Goal: Book appointment/travel/reservation

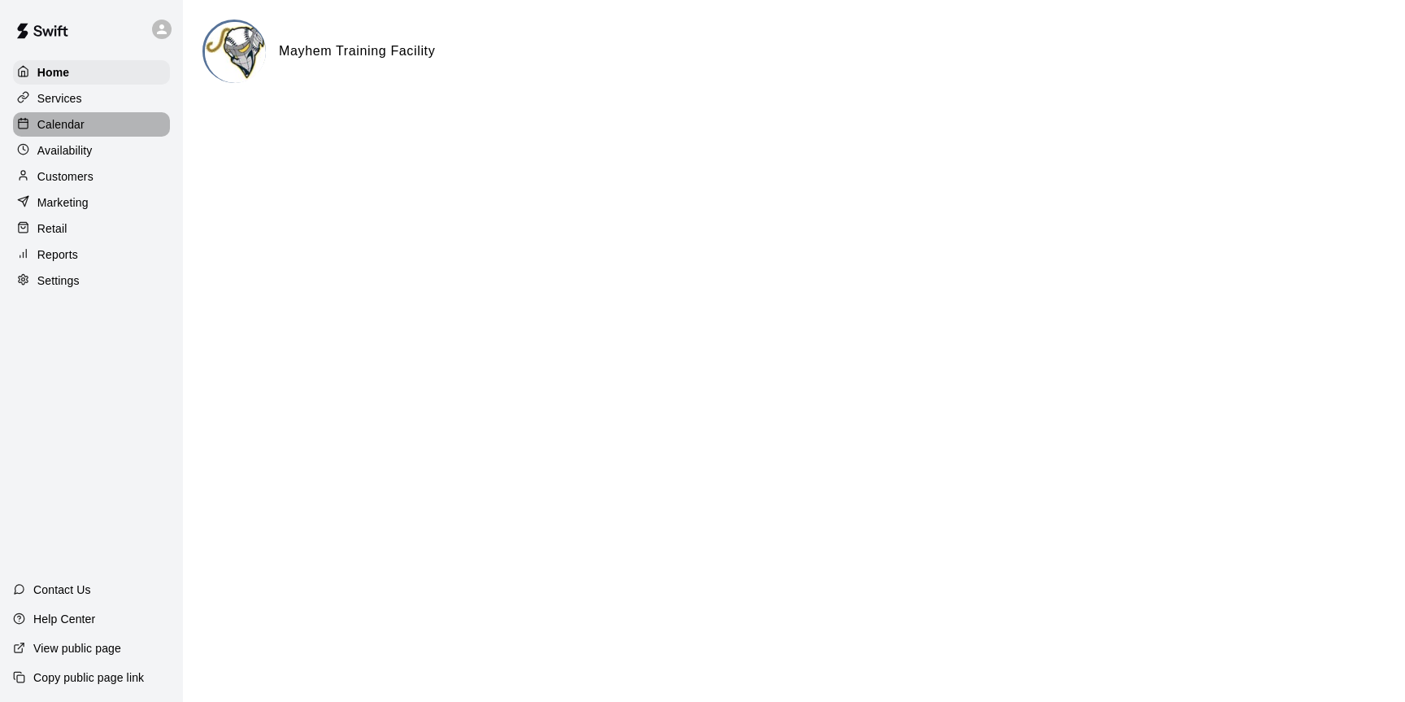
click at [67, 122] on p "Calendar" at bounding box center [60, 124] width 47 height 16
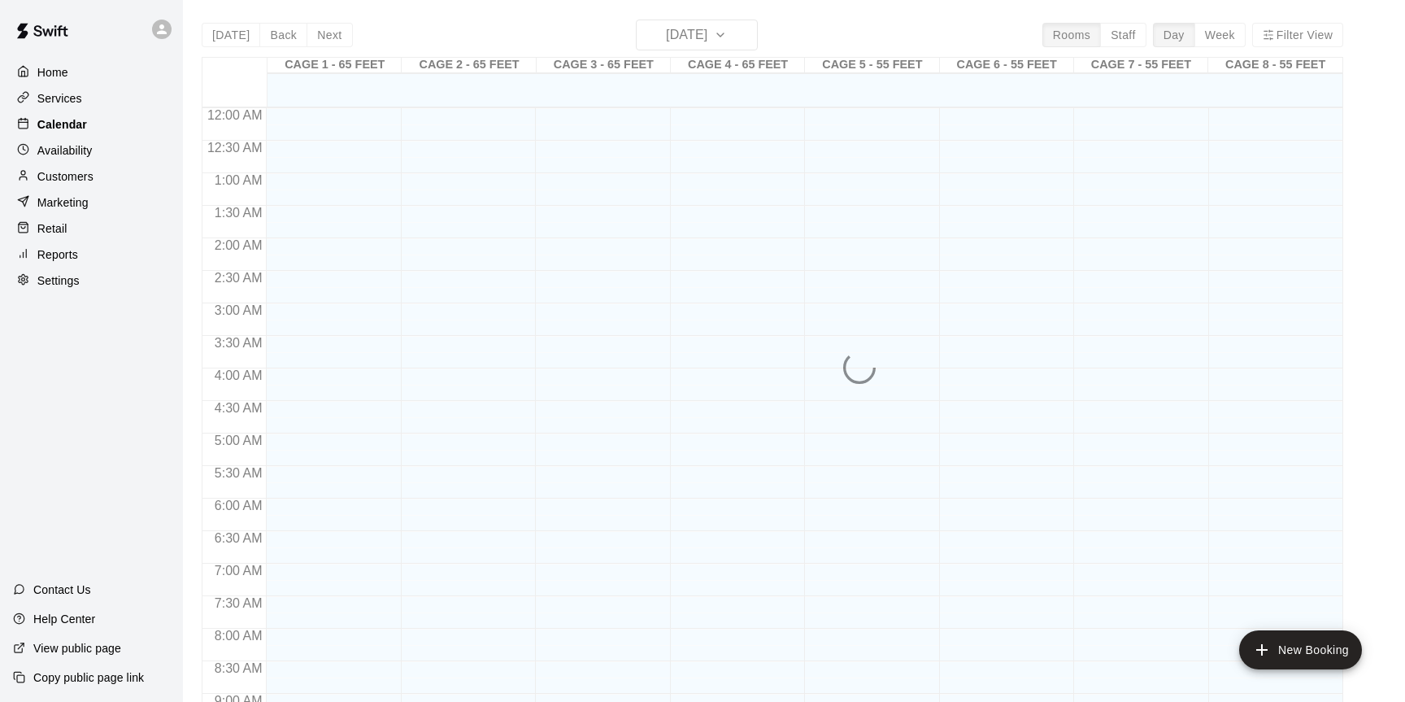
scroll to position [901, 0]
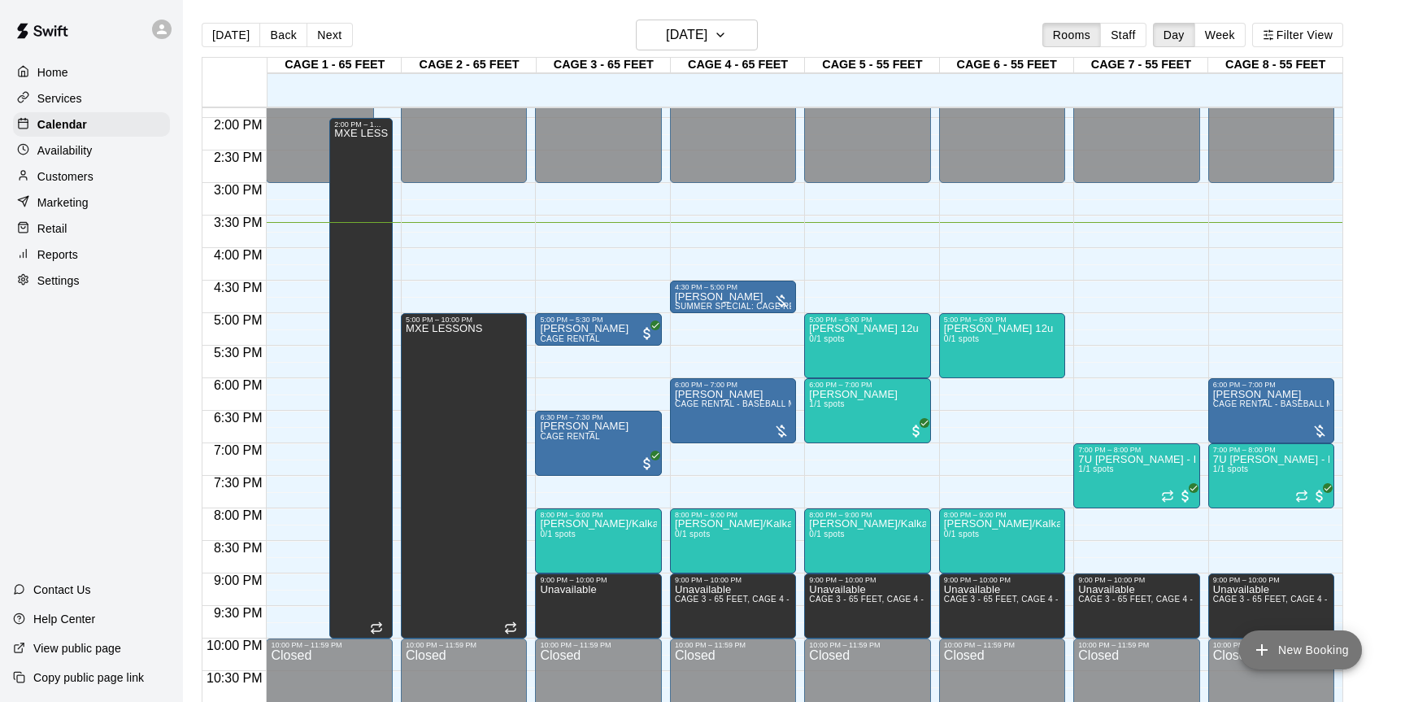
click at [1296, 648] on button "New Booking" at bounding box center [1300, 649] width 123 height 39
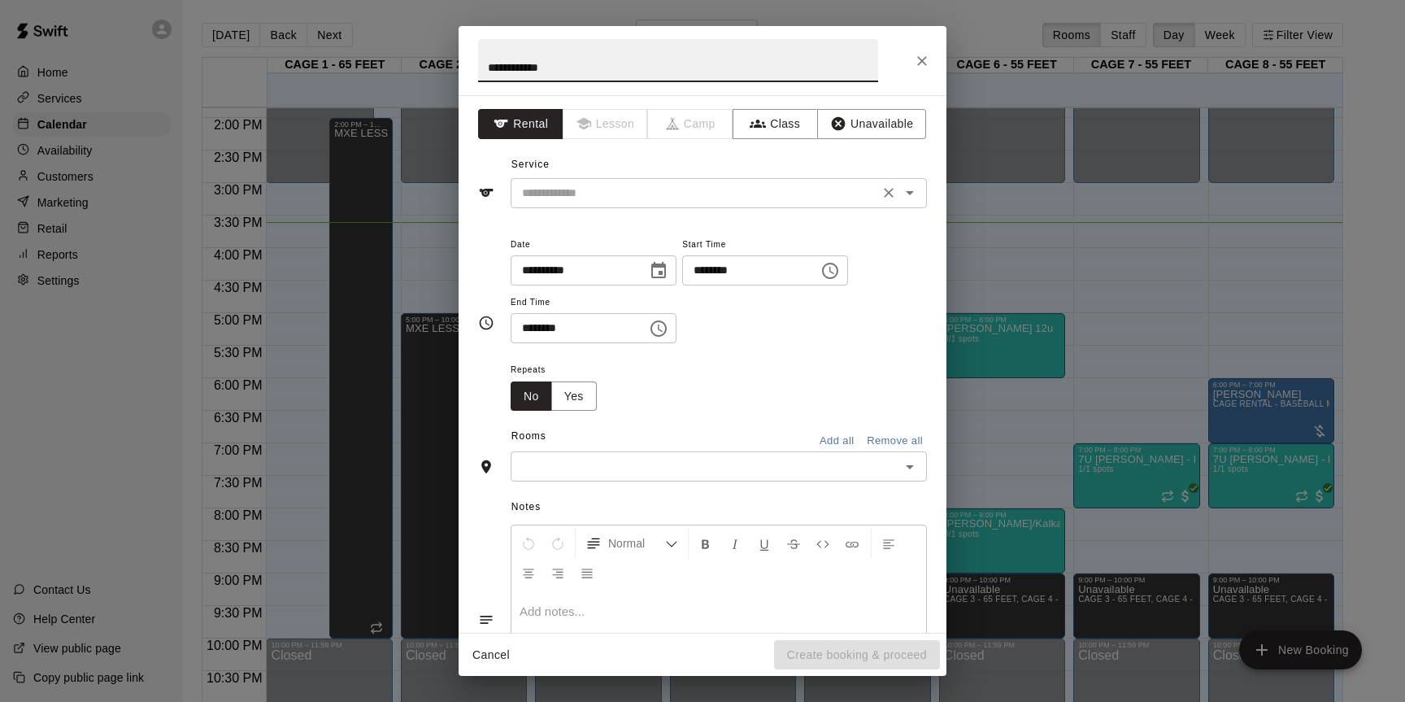
type input "**********"
click at [750, 197] on input "text" at bounding box center [694, 193] width 358 height 20
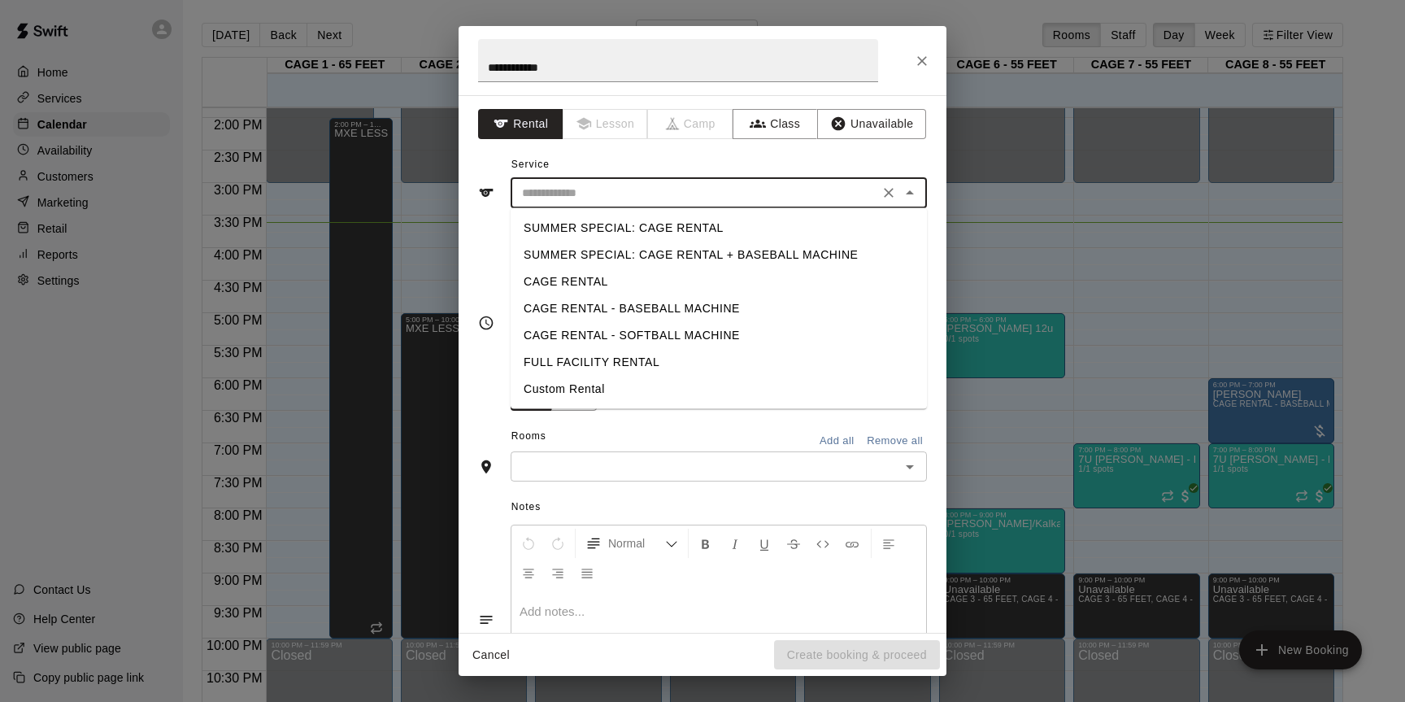
click at [714, 252] on li "SUMMER SPECIAL: CAGE RENTAL + BASEBALL MACHINE" at bounding box center [719, 254] width 416 height 27
type input "**********"
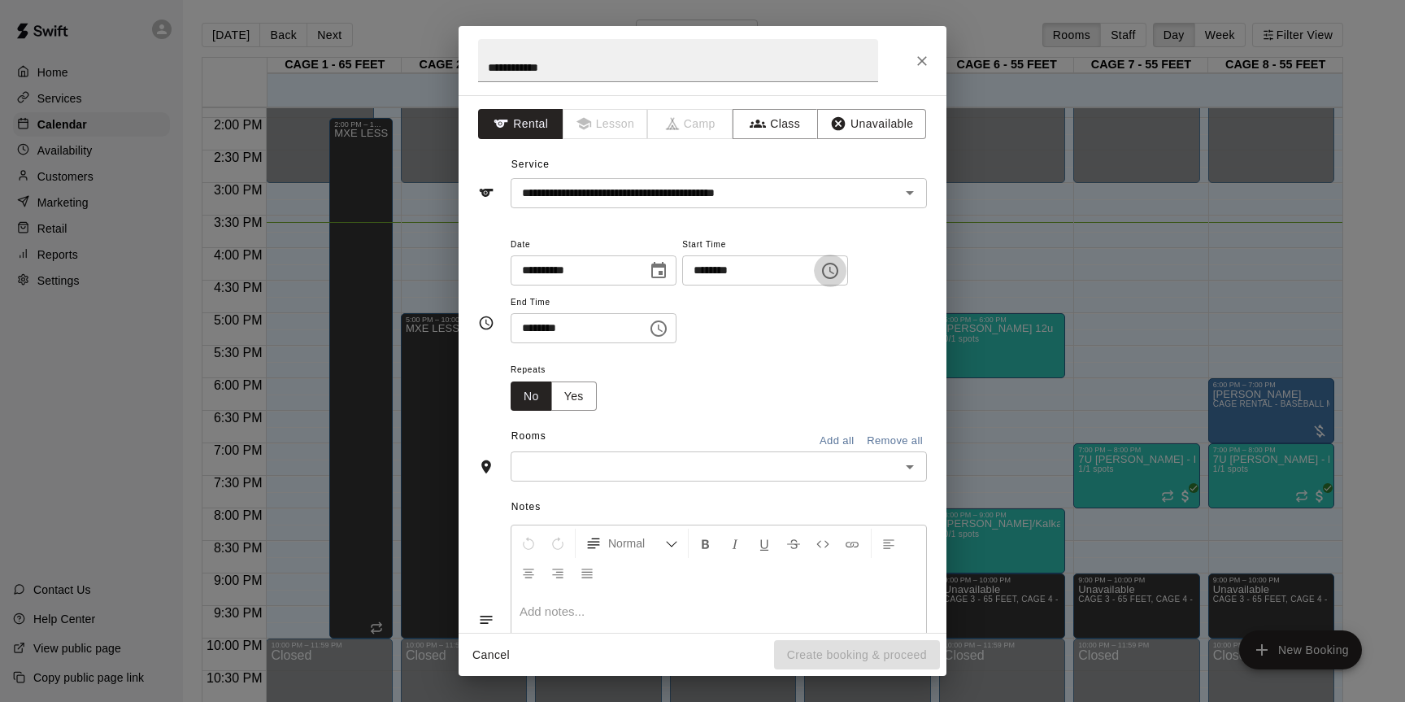
click at [839, 273] on icon "Choose time, selected time is 3:00 PM" at bounding box center [830, 271] width 20 height 20
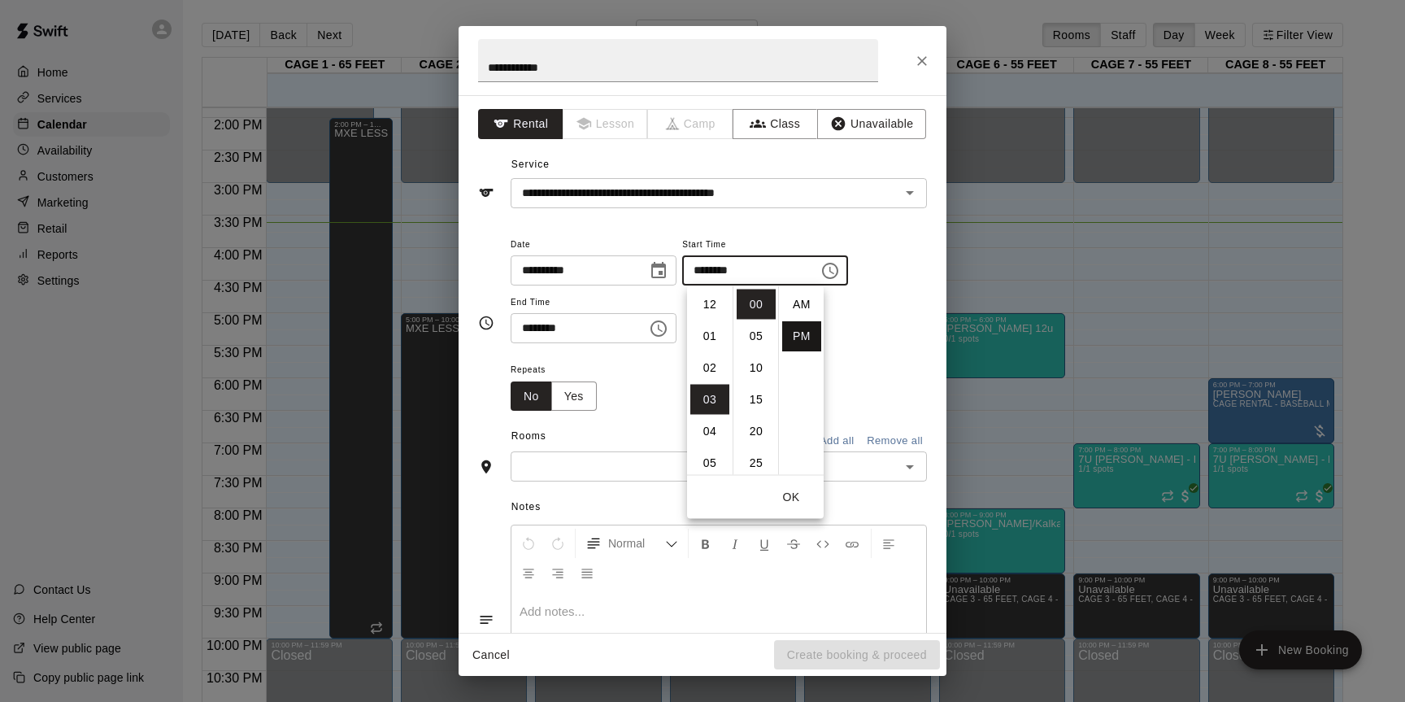
scroll to position [29, 0]
click at [707, 338] on li "04" at bounding box center [709, 336] width 39 height 30
type input "********"
click at [654, 377] on div "Repeats No Yes" at bounding box center [719, 384] width 416 height 51
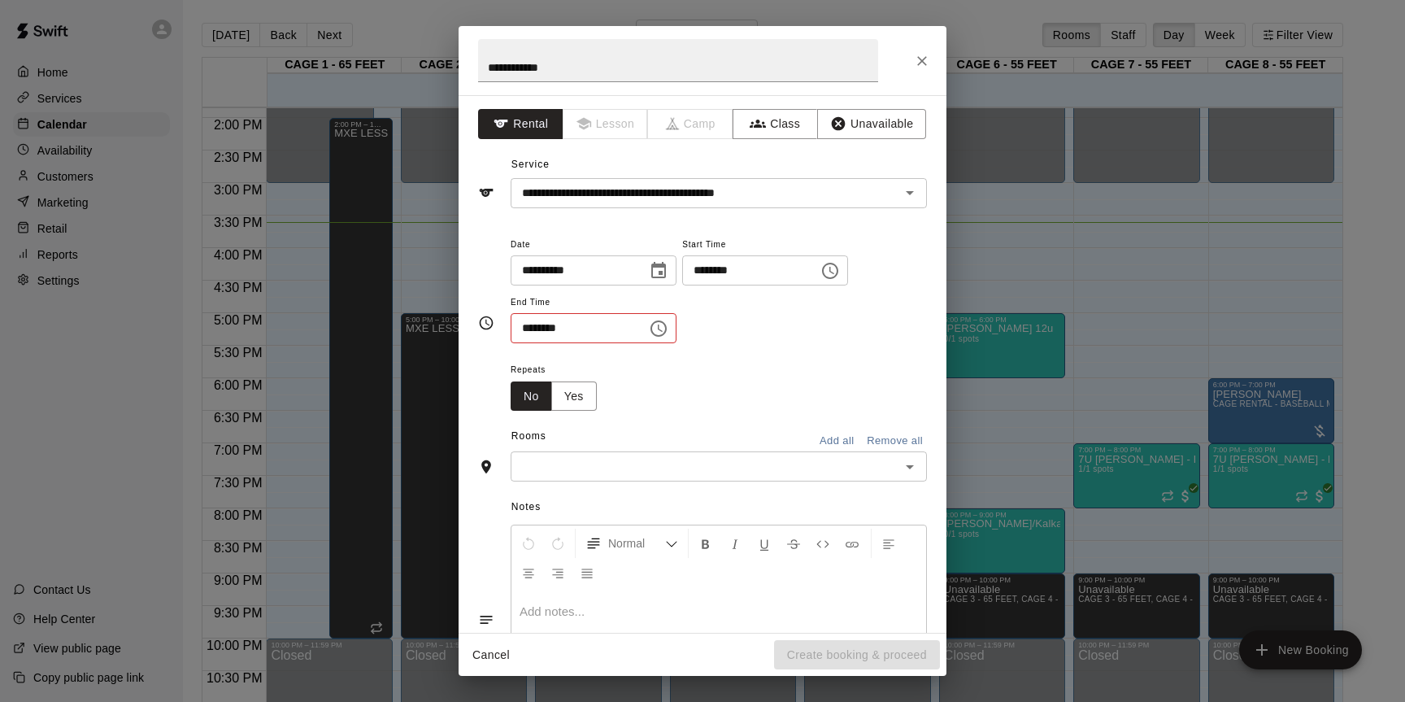
click at [668, 324] on icon "Choose time, selected time is 3:30 PM" at bounding box center [659, 329] width 20 height 20
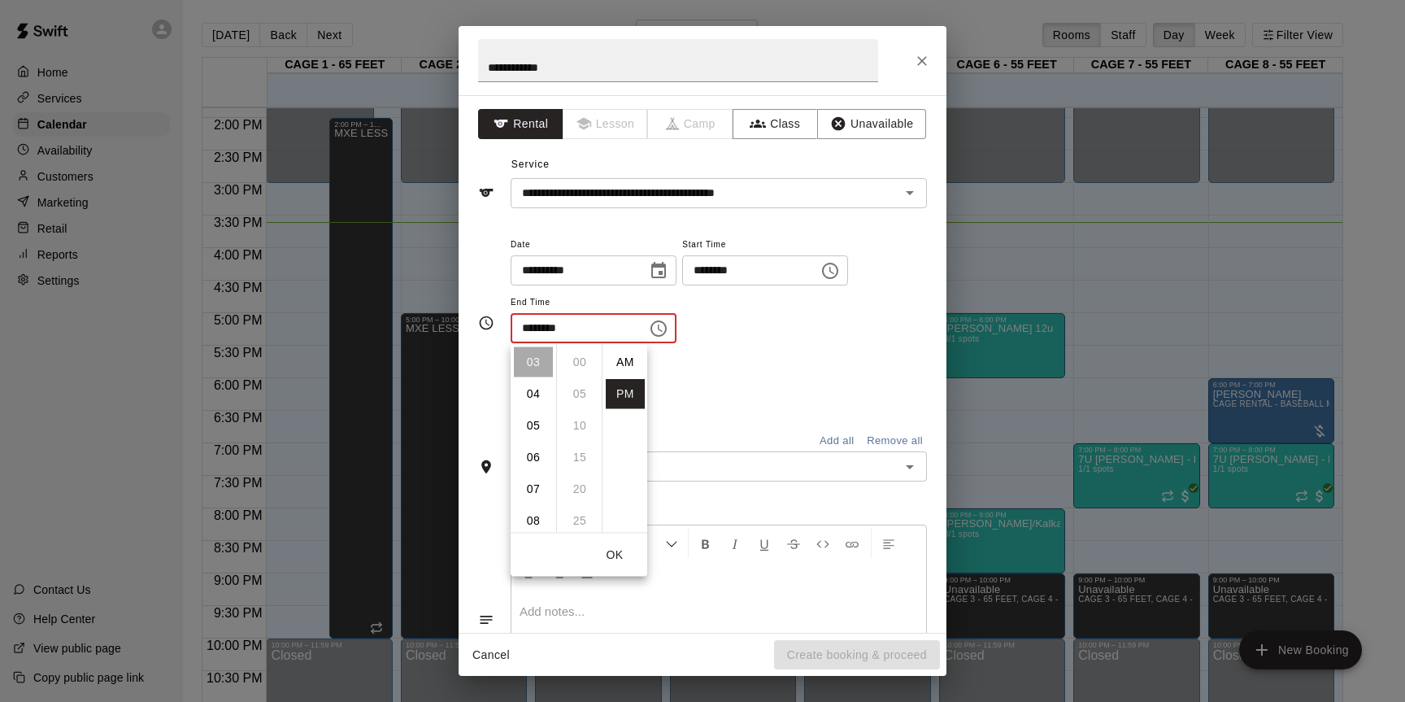
scroll to position [29, 0]
click at [524, 429] on li "05" at bounding box center [533, 426] width 39 height 30
click at [584, 367] on li "00" at bounding box center [579, 362] width 39 height 30
type input "********"
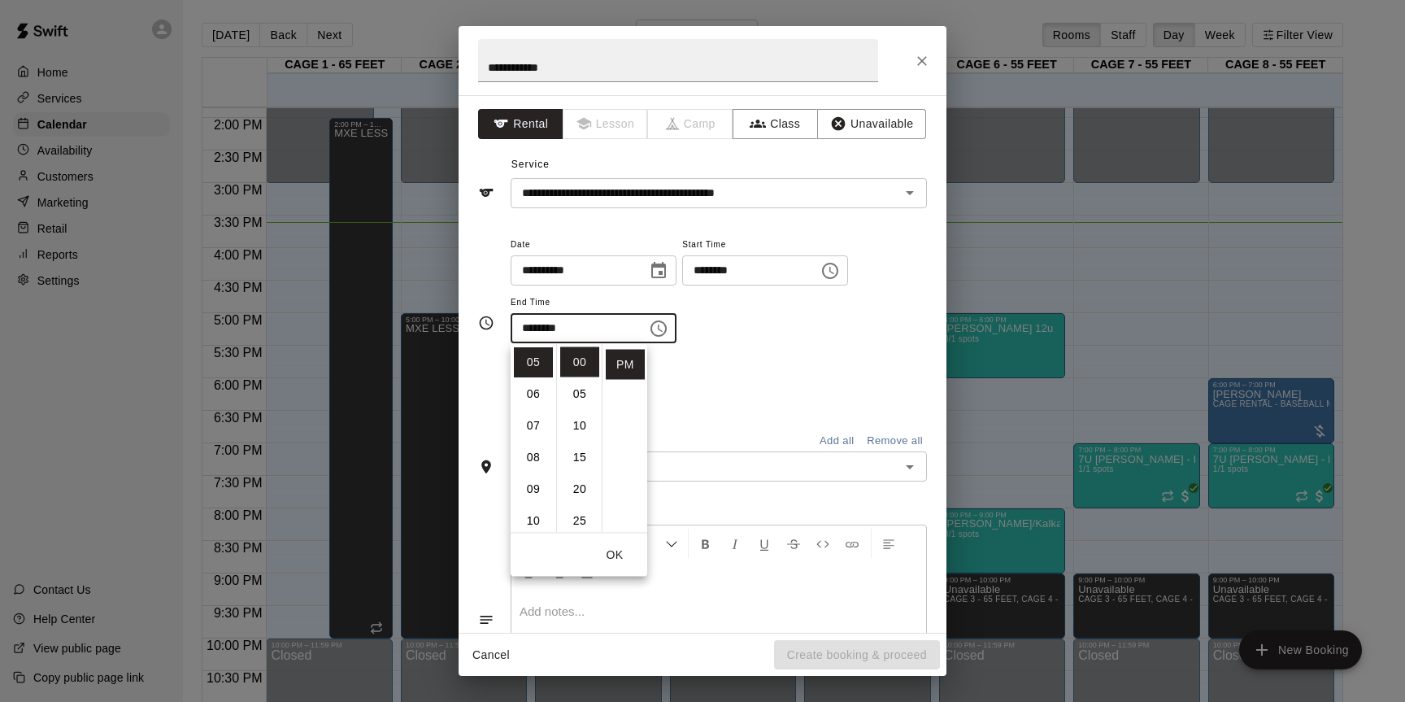
click at [753, 398] on div "Repeats No Yes" at bounding box center [719, 384] width 416 height 51
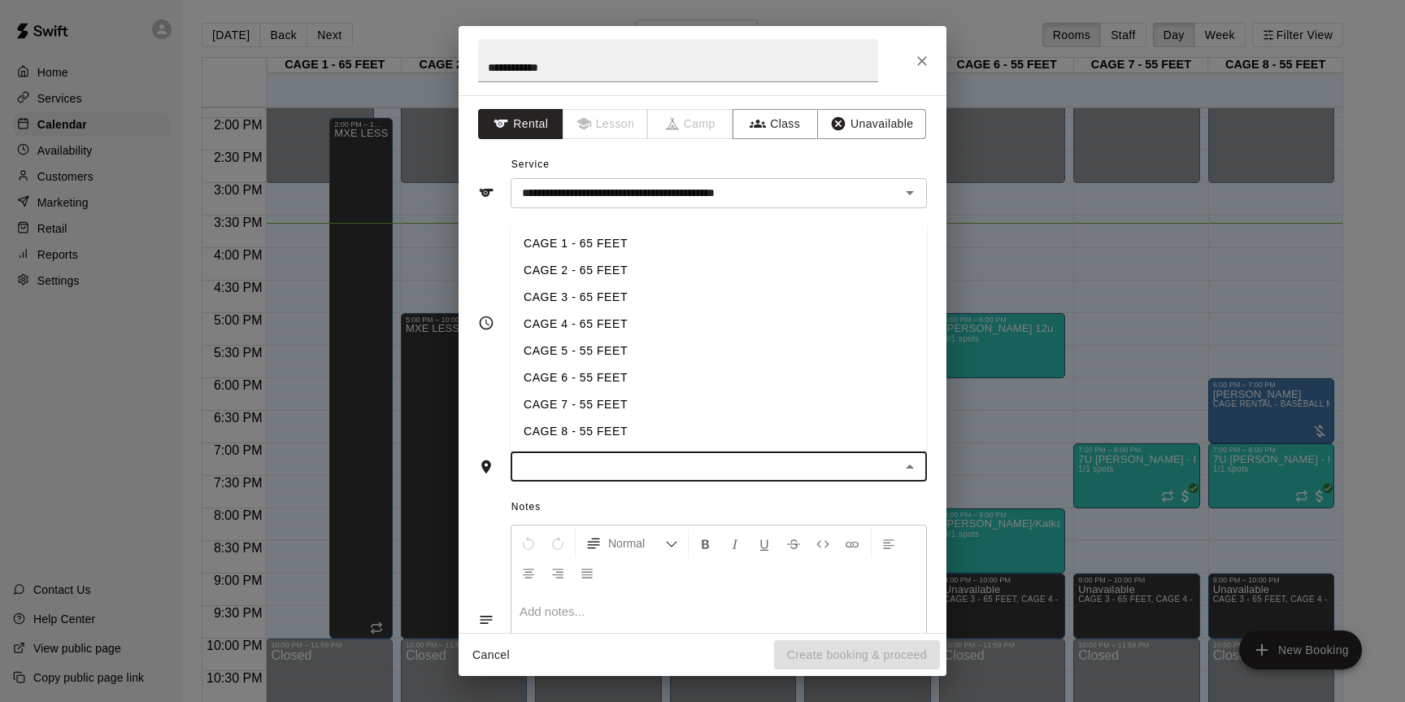
click at [631, 467] on input "text" at bounding box center [705, 466] width 380 height 20
click at [593, 305] on li "CAGE 3 - 65 FEET" at bounding box center [719, 297] width 416 height 27
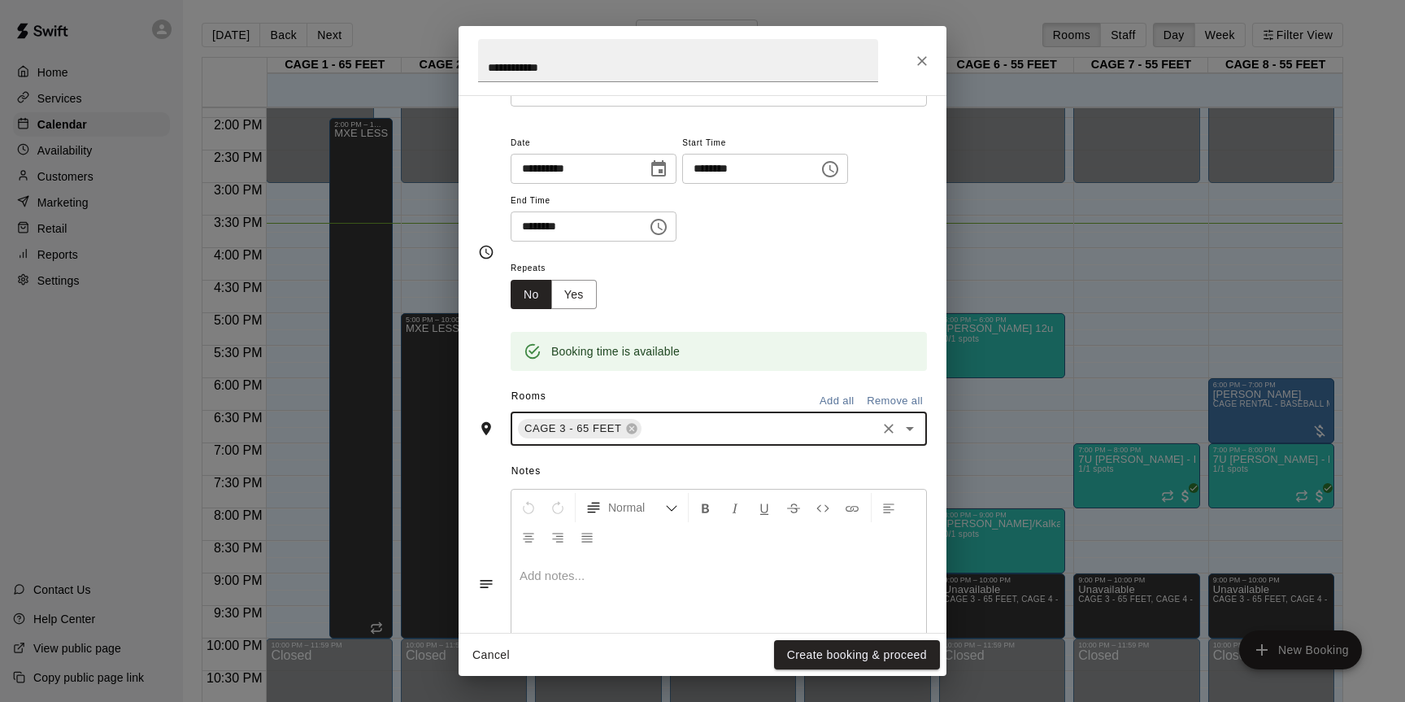
scroll to position [118, 0]
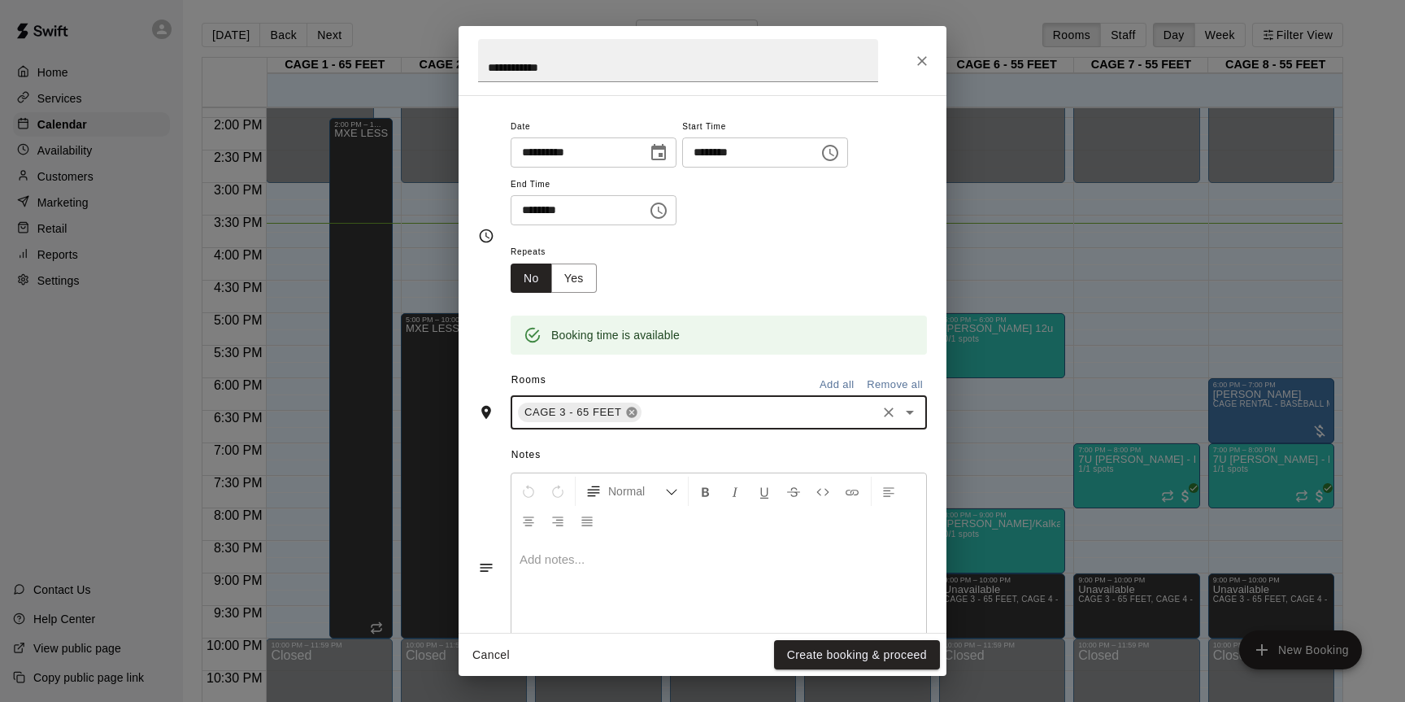
click at [630, 411] on icon at bounding box center [631, 412] width 13 height 13
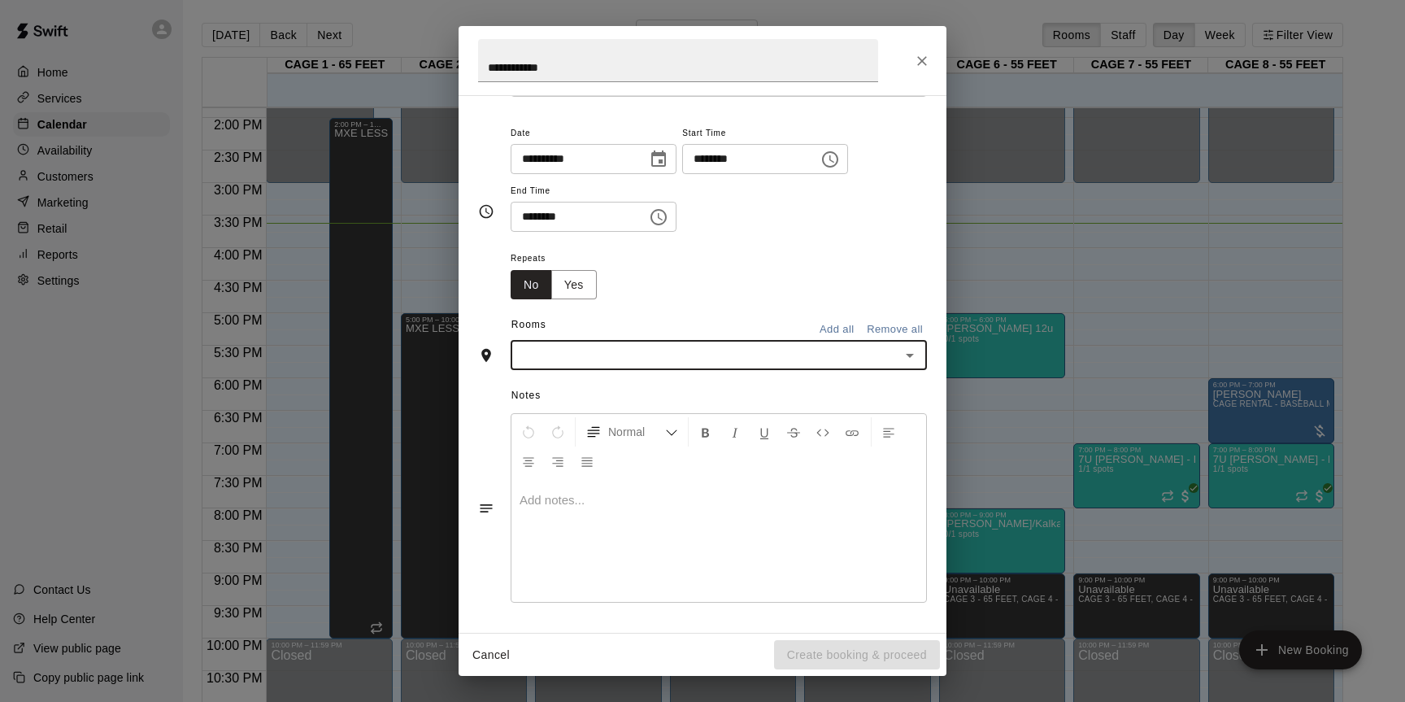
click at [624, 366] on div "​" at bounding box center [719, 355] width 416 height 30
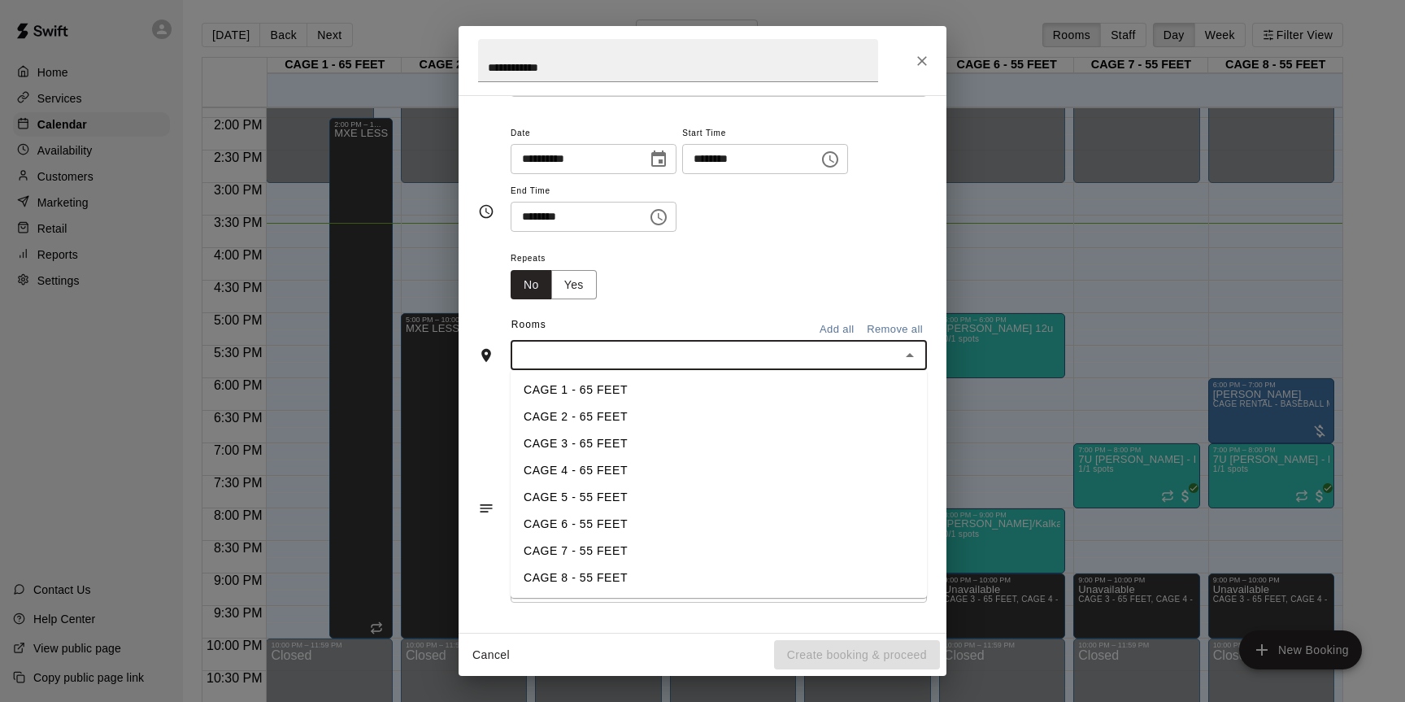
click at [602, 459] on li "CAGE 4 - 65 FEET" at bounding box center [719, 470] width 416 height 27
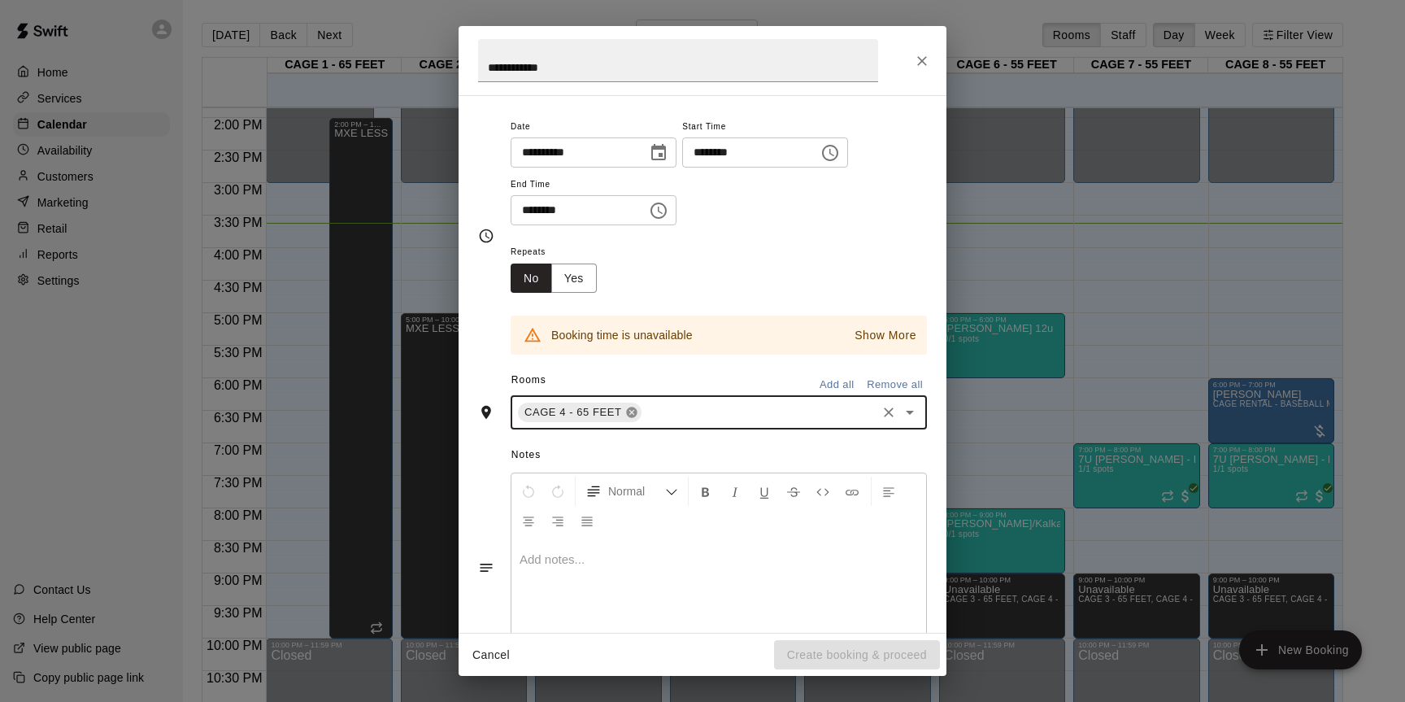
click at [632, 410] on icon at bounding box center [631, 412] width 11 height 11
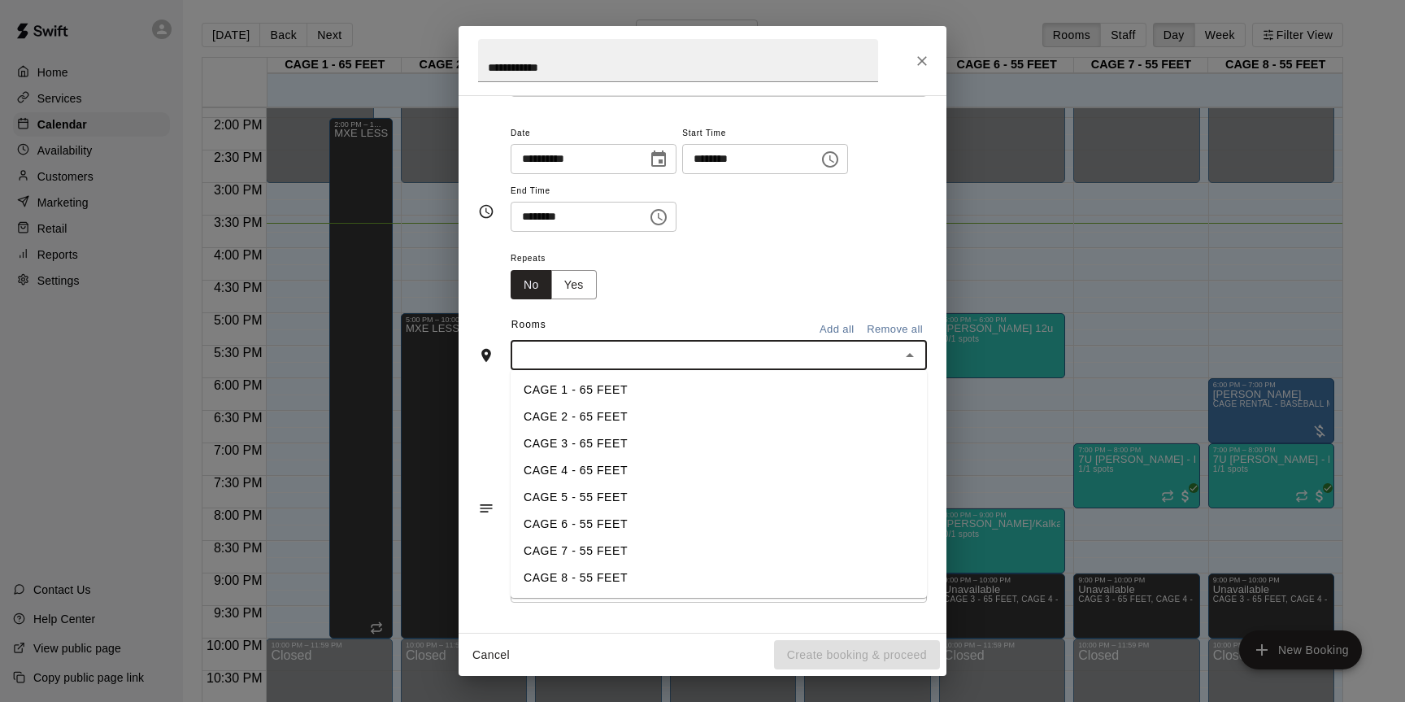
click at [622, 363] on input "text" at bounding box center [705, 355] width 380 height 20
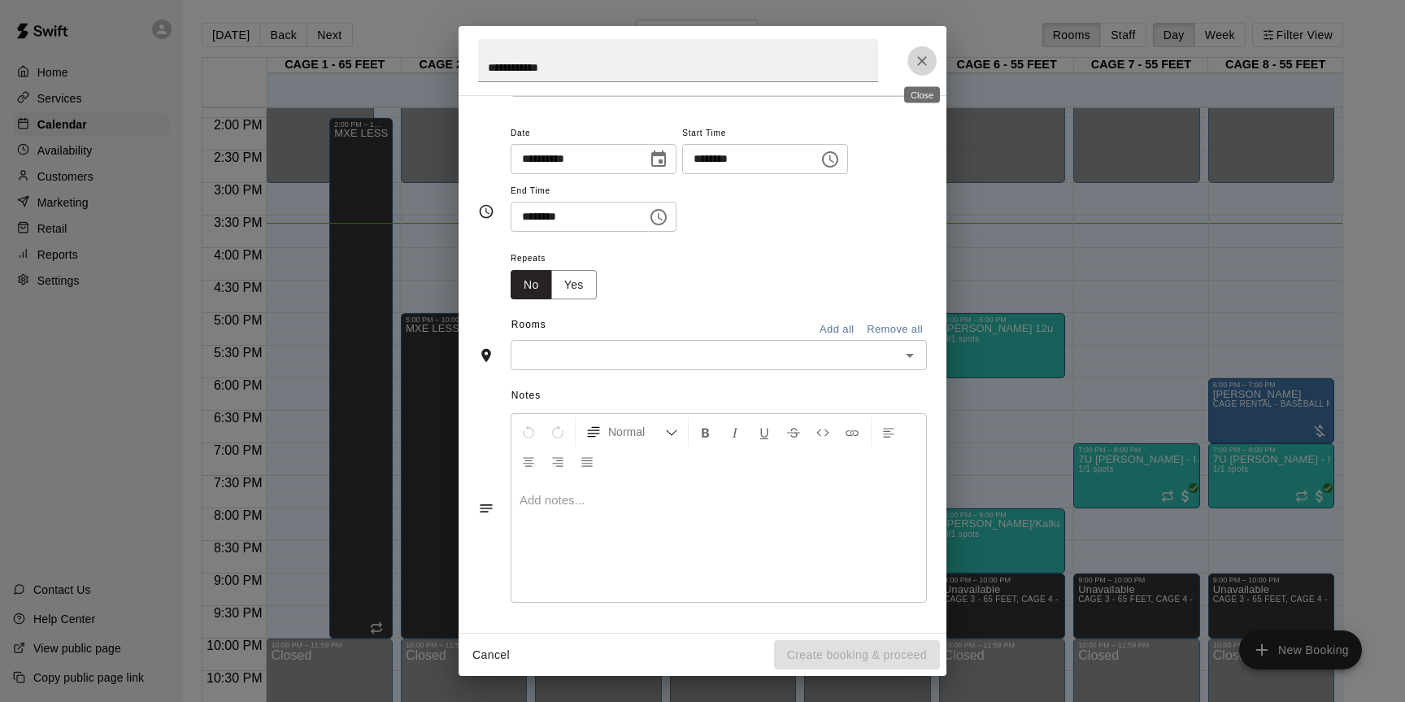
click at [922, 58] on icon "Close" at bounding box center [922, 61] width 16 height 16
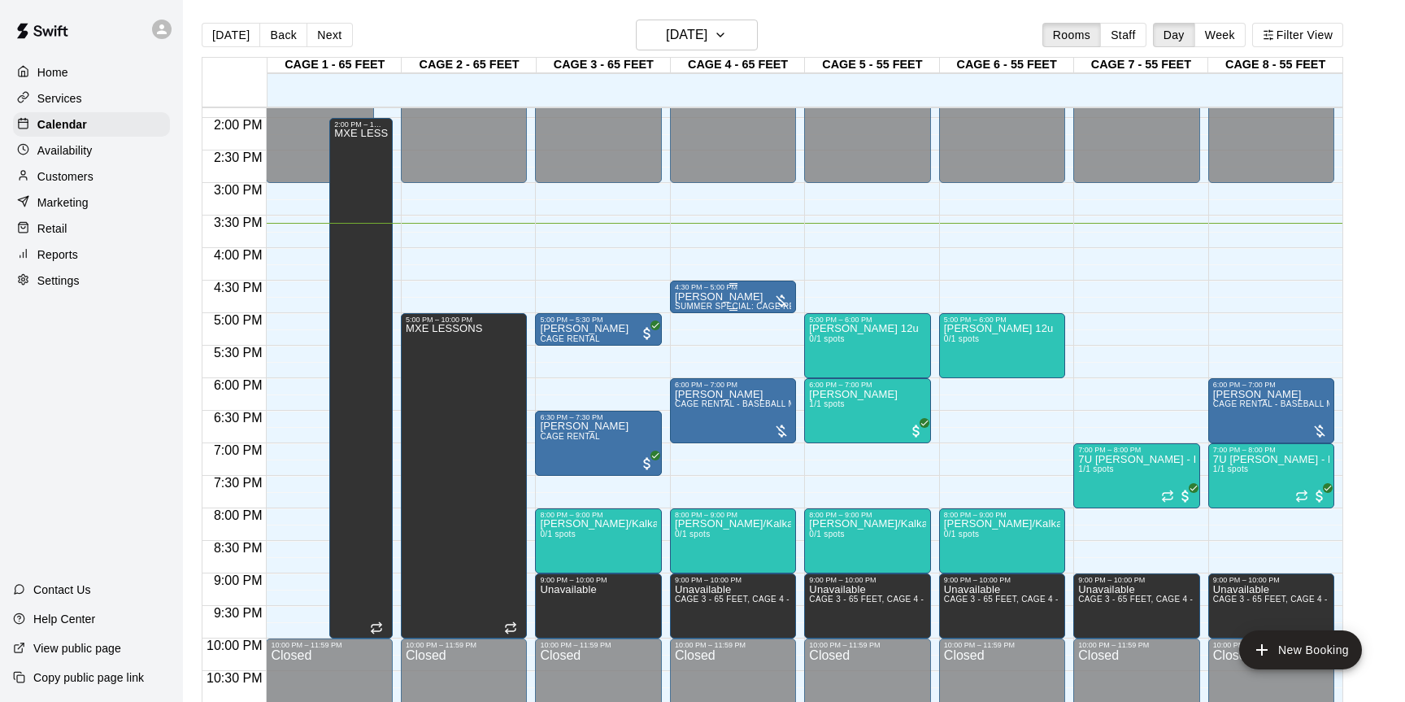
click at [739, 285] on div at bounding box center [733, 284] width 116 height 2
click at [723, 289] on div at bounding box center [702, 351] width 1405 height 702
click at [706, 297] on p "[PERSON_NAME]" at bounding box center [733, 297] width 116 height 0
click at [684, 316] on icon "edit" at bounding box center [691, 314] width 20 height 20
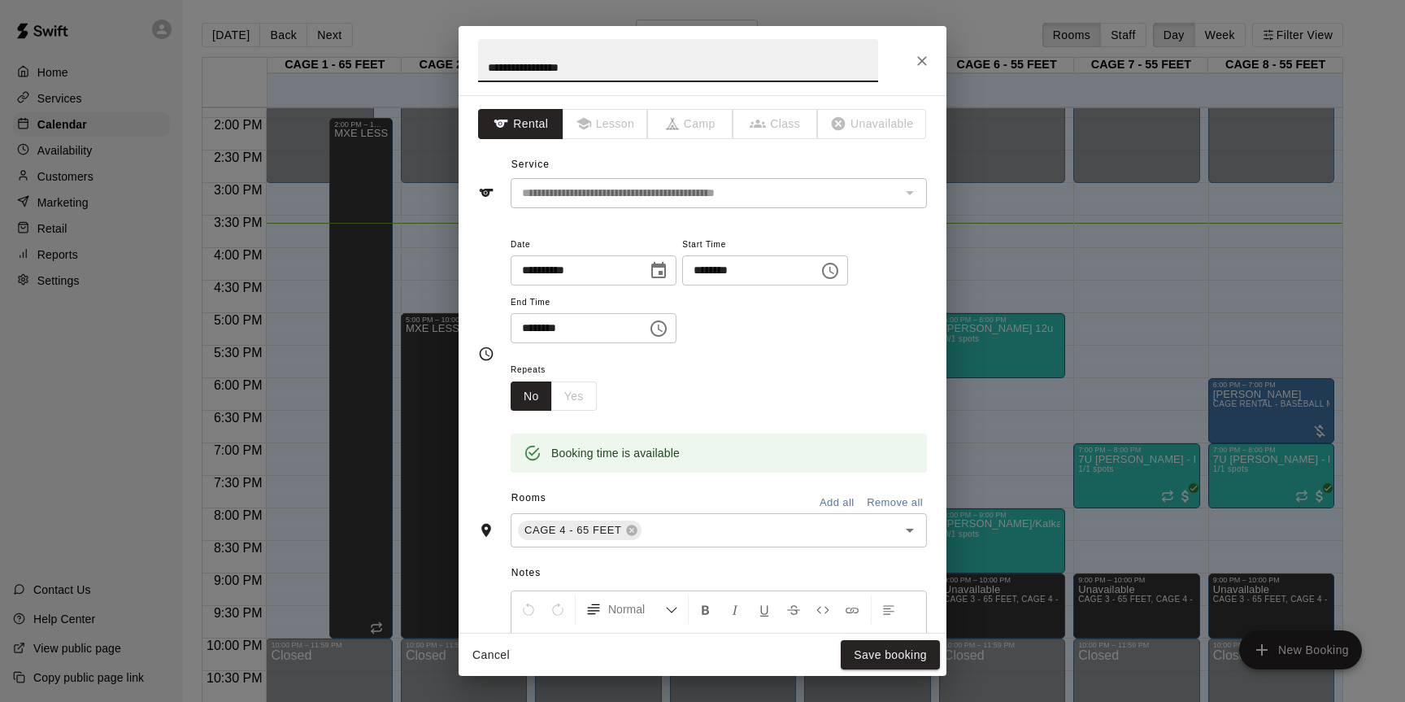
click at [919, 63] on icon "Close" at bounding box center [922, 61] width 10 height 10
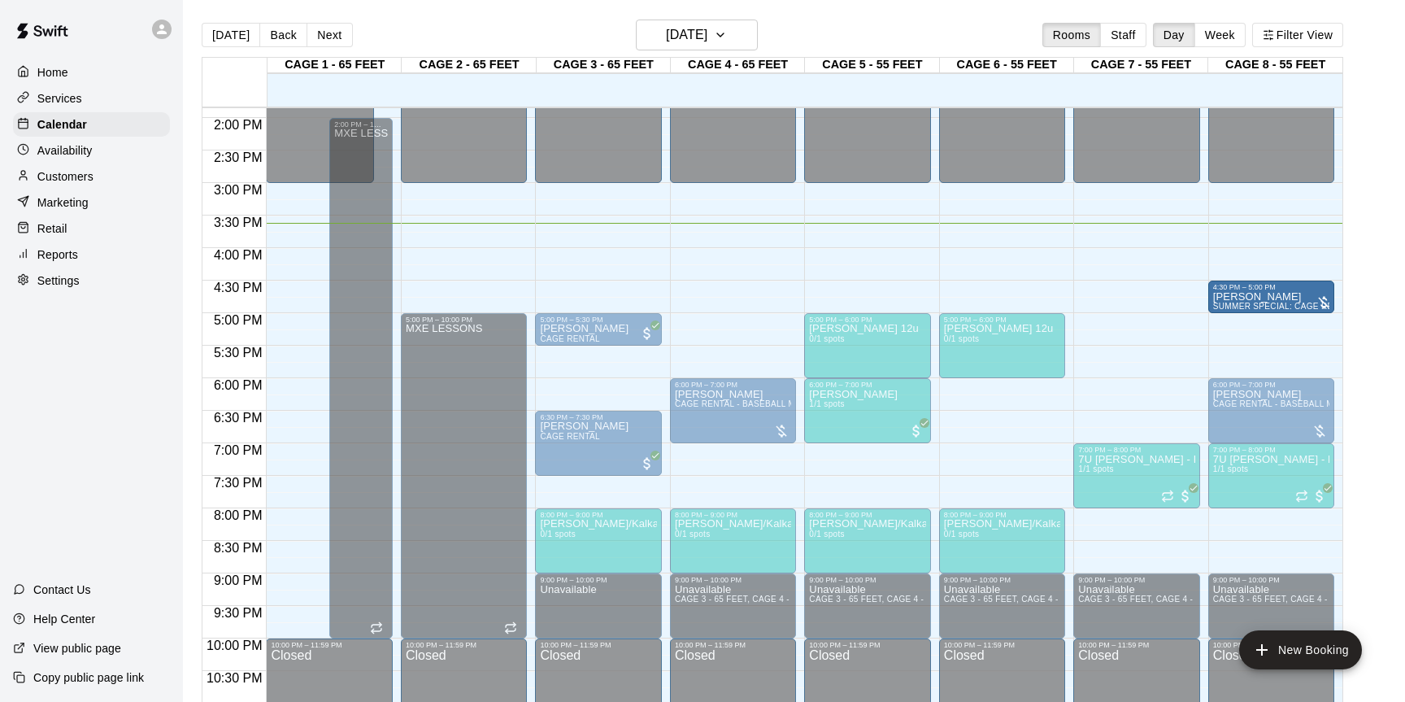
drag, startPoint x: 733, startPoint y: 306, endPoint x: 1222, endPoint y: 314, distance: 488.6
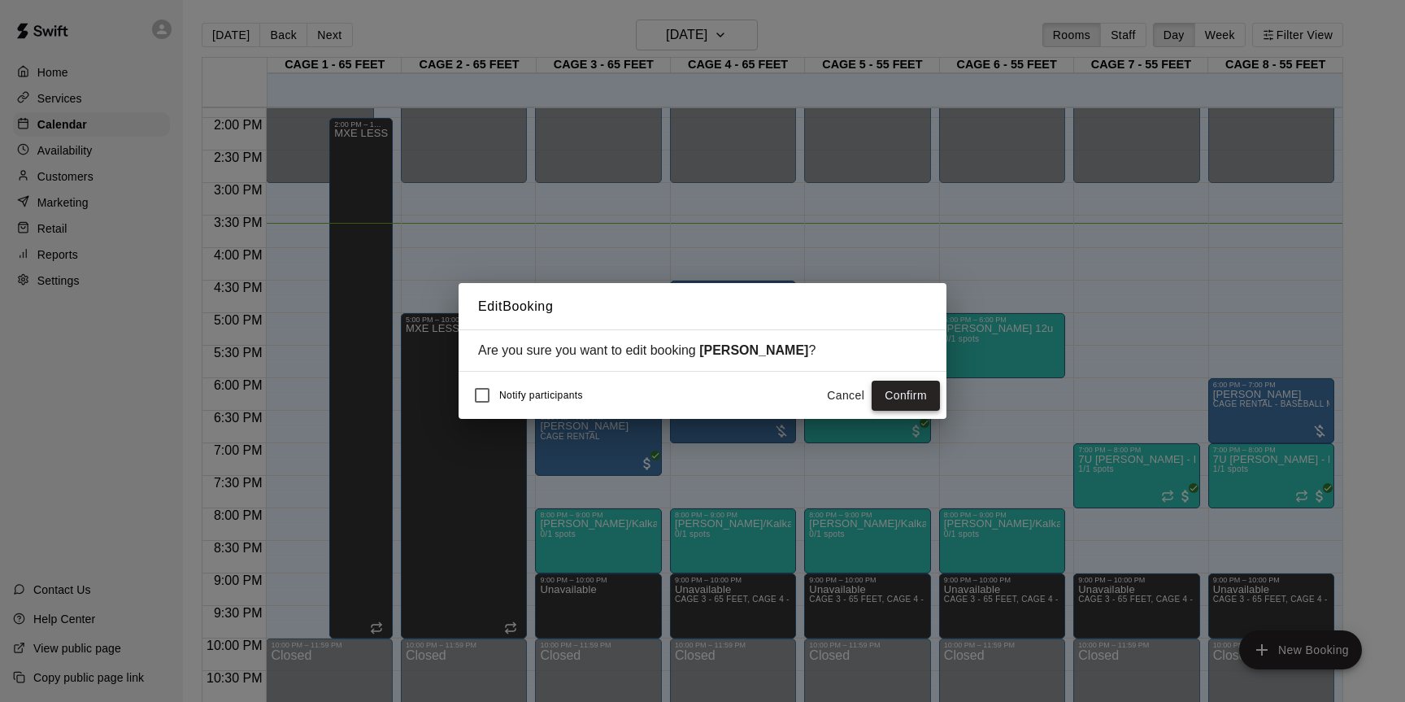
click at [916, 393] on button "Confirm" at bounding box center [905, 395] width 68 height 30
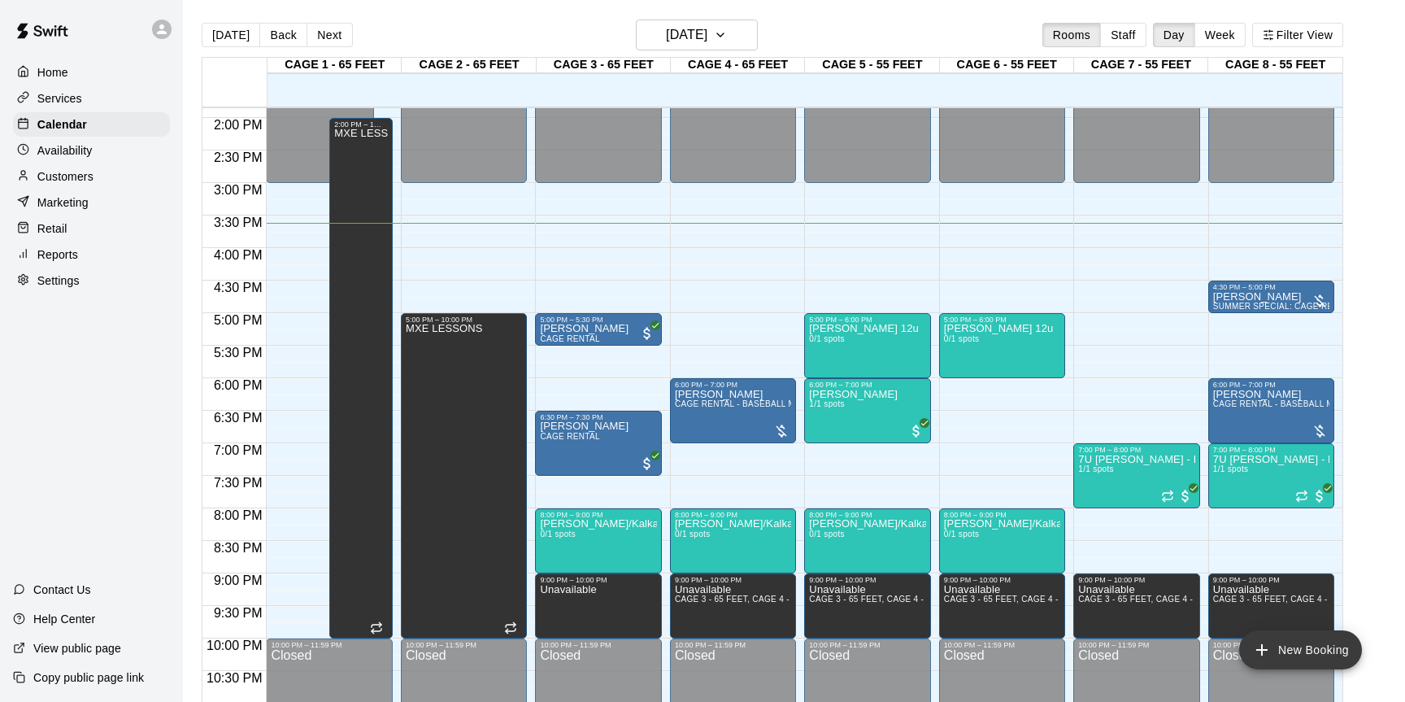
click at [1281, 640] on button "New Booking" at bounding box center [1300, 649] width 123 height 39
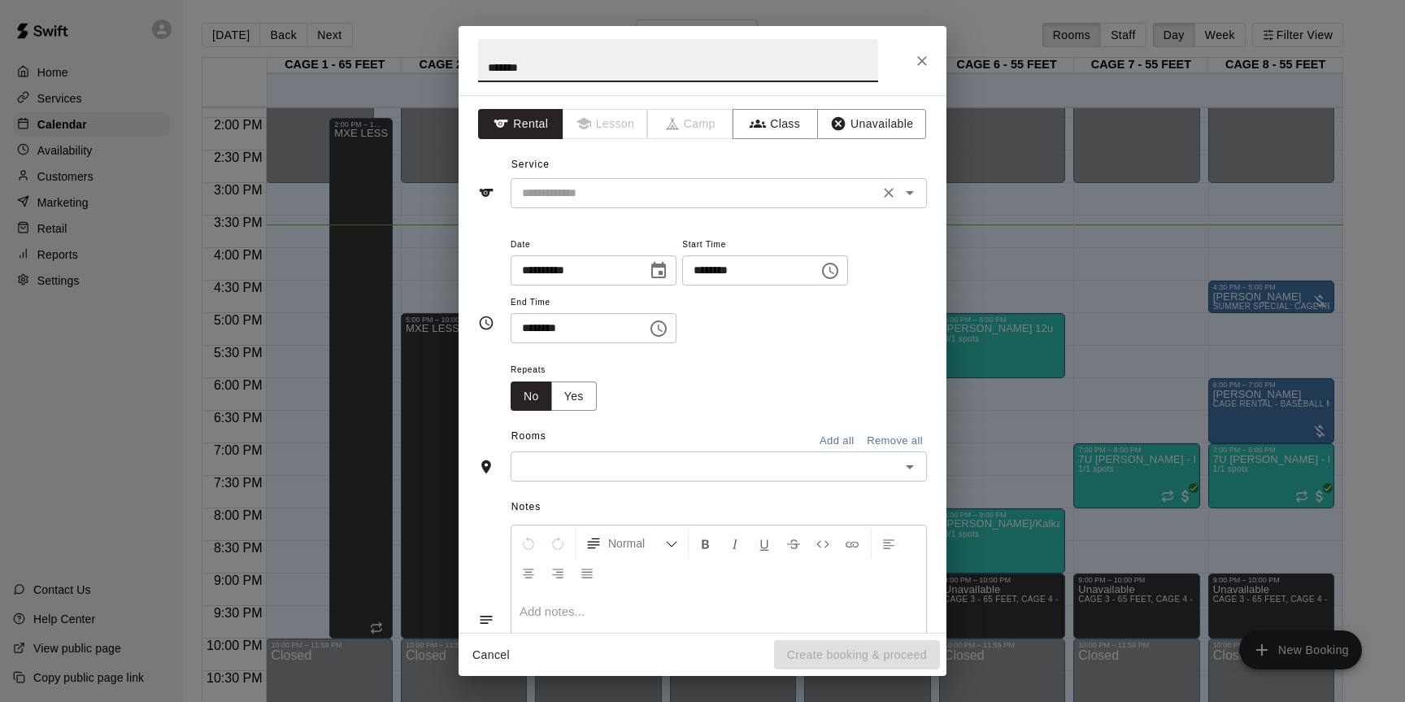
click at [598, 204] on div "​" at bounding box center [719, 193] width 416 height 30
type input "*******"
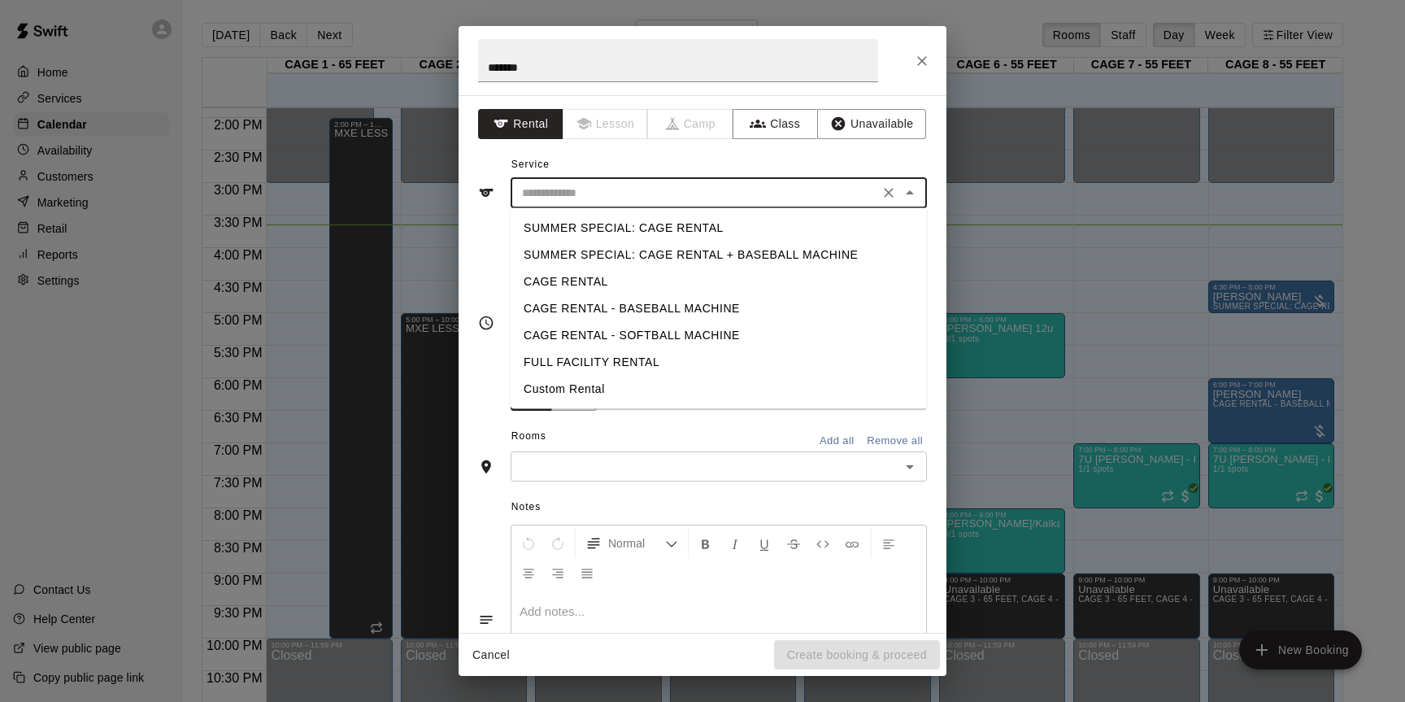
click at [599, 250] on li "SUMMER SPECIAL: CAGE RENTAL + BASEBALL MACHINE" at bounding box center [719, 254] width 416 height 27
type input "**********"
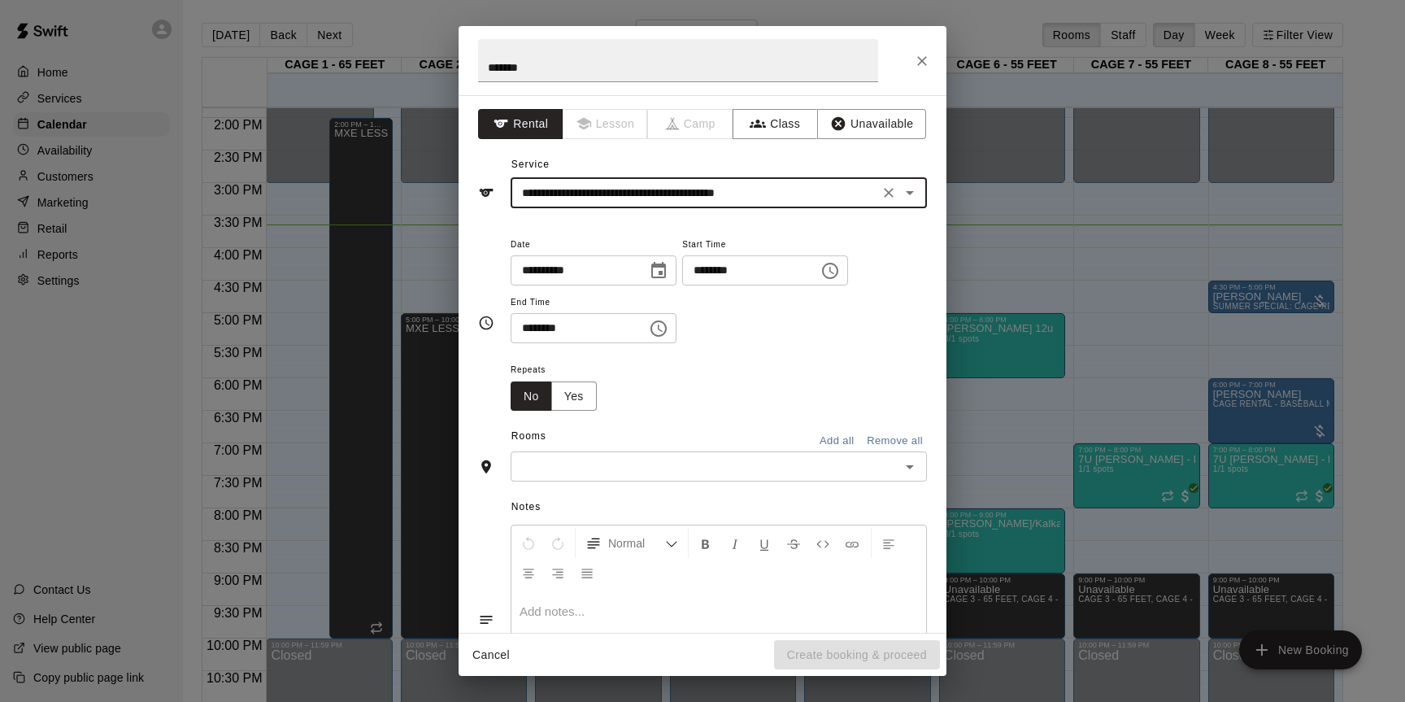
click at [840, 266] on icon "Choose time, selected time is 3:00 PM" at bounding box center [830, 271] width 20 height 20
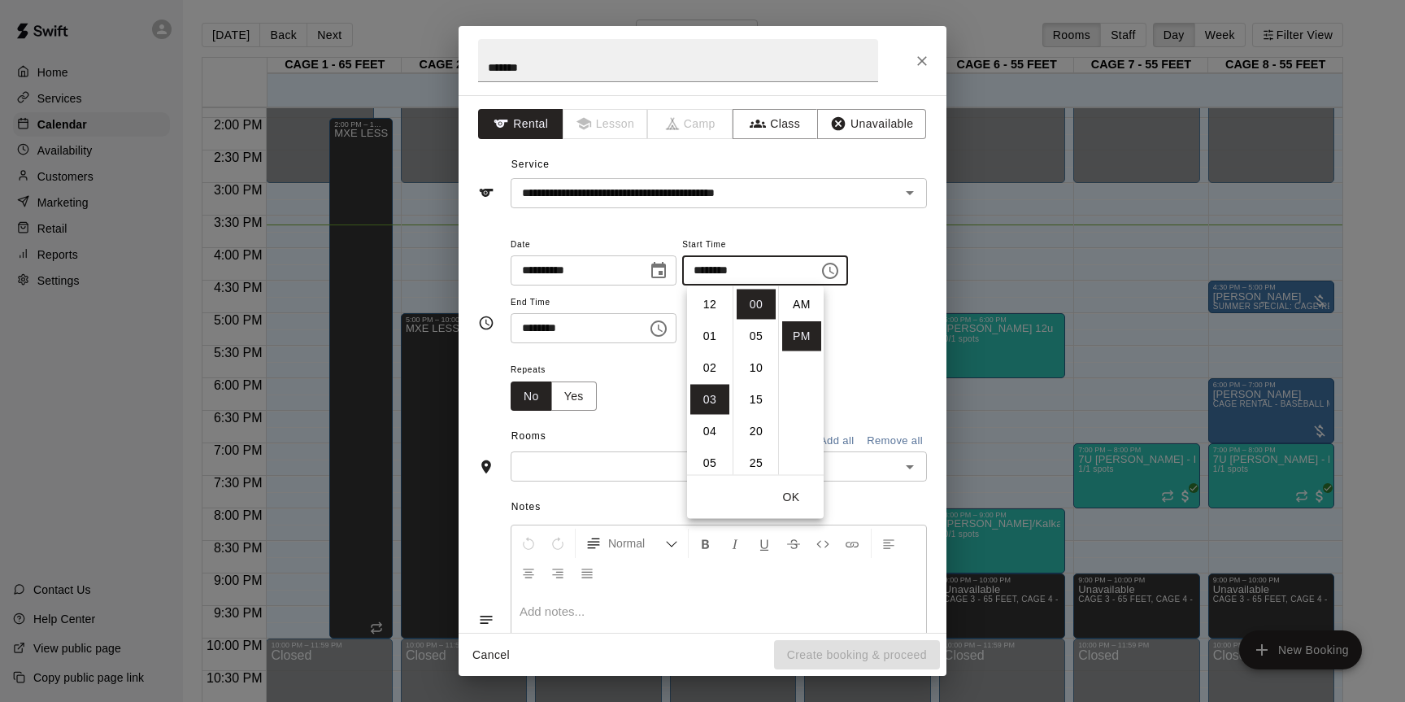
scroll to position [29, 0]
click at [714, 341] on li "04" at bounding box center [709, 336] width 39 height 30
type input "********"
click at [646, 373] on div "Repeats No Yes" at bounding box center [719, 384] width 416 height 51
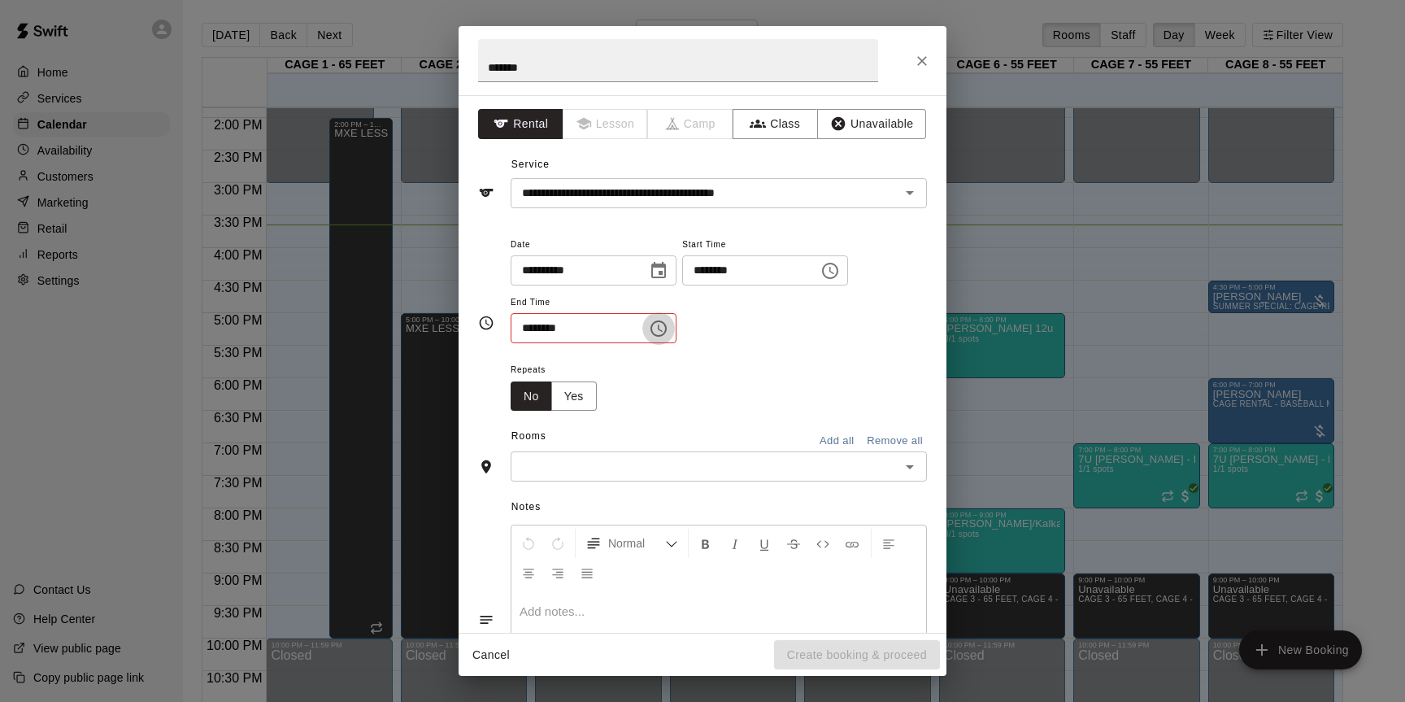
click at [668, 320] on icon "Choose time, selected time is 3:30 PM" at bounding box center [659, 329] width 20 height 20
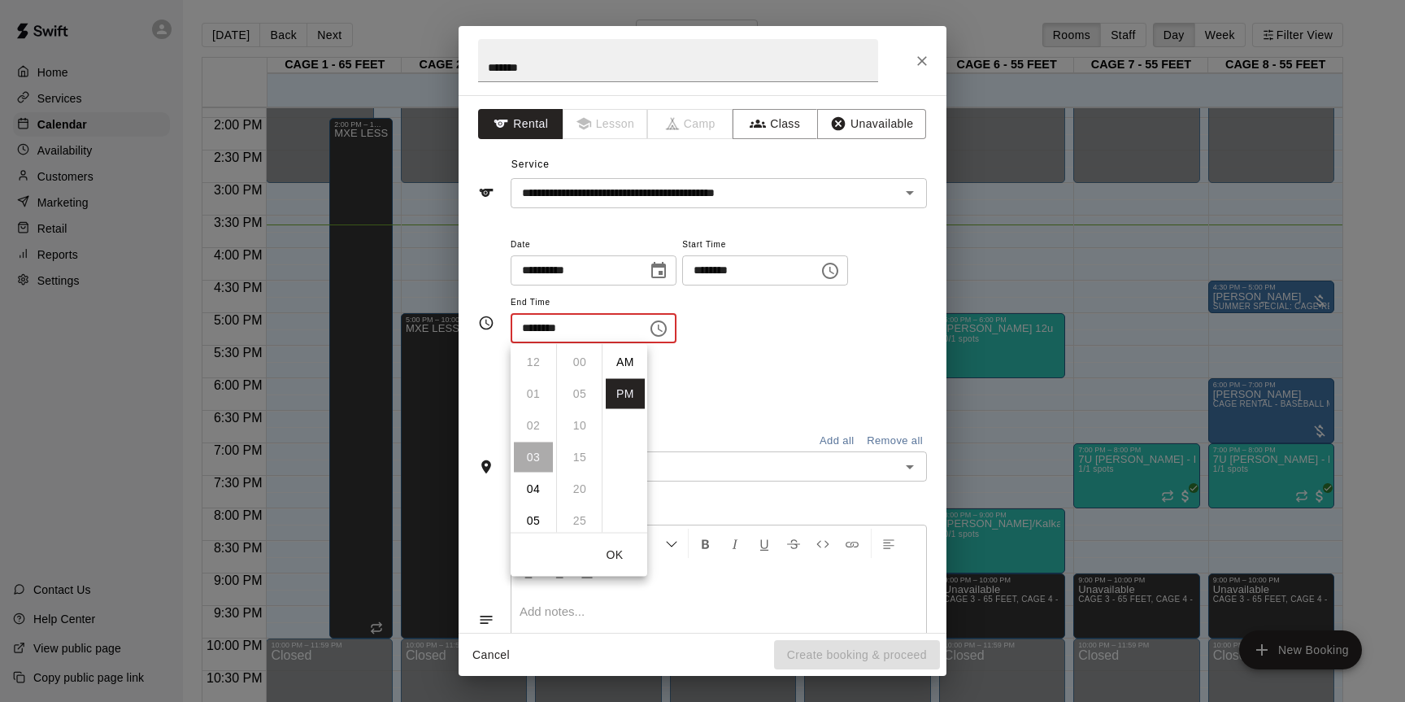
scroll to position [29, 0]
click at [534, 425] on li "05" at bounding box center [533, 426] width 39 height 30
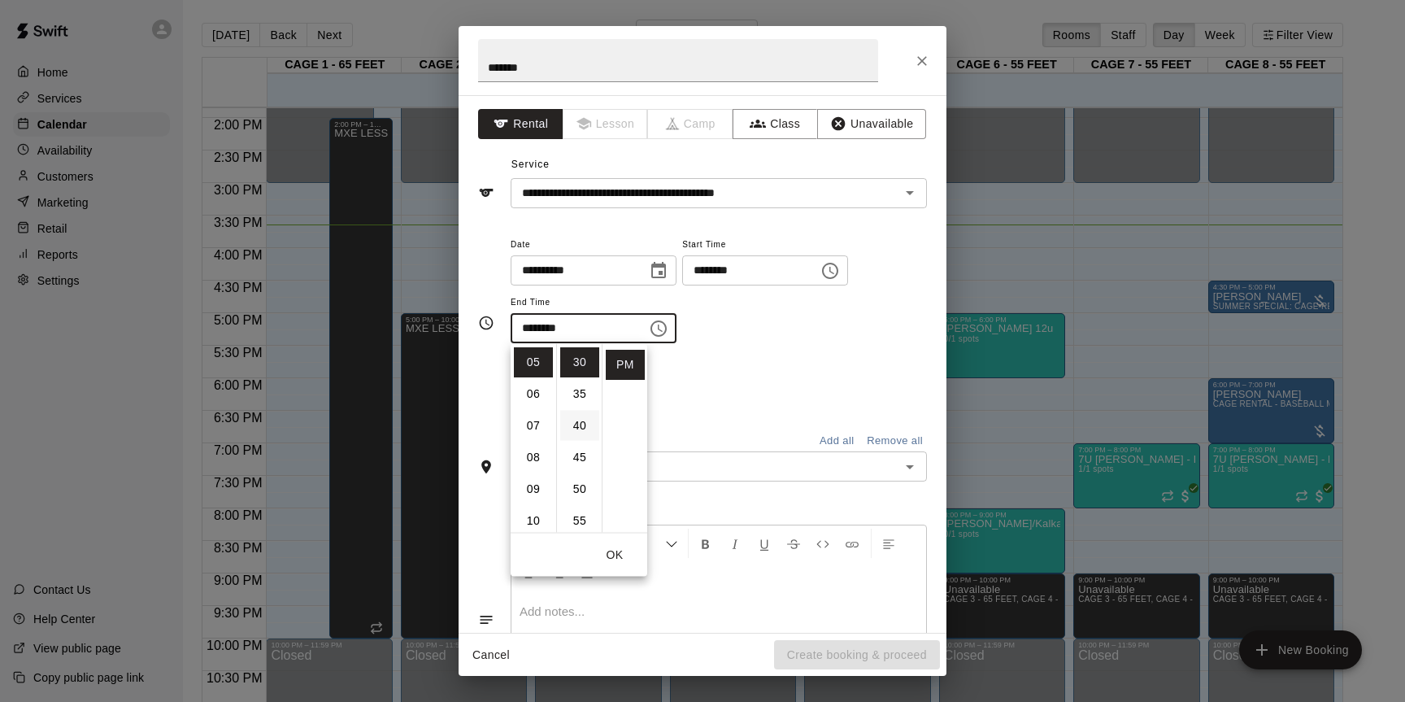
scroll to position [0, 0]
click at [580, 365] on li "00" at bounding box center [579, 362] width 39 height 30
type input "********"
click at [711, 364] on div "Repeats No Yes" at bounding box center [719, 384] width 416 height 51
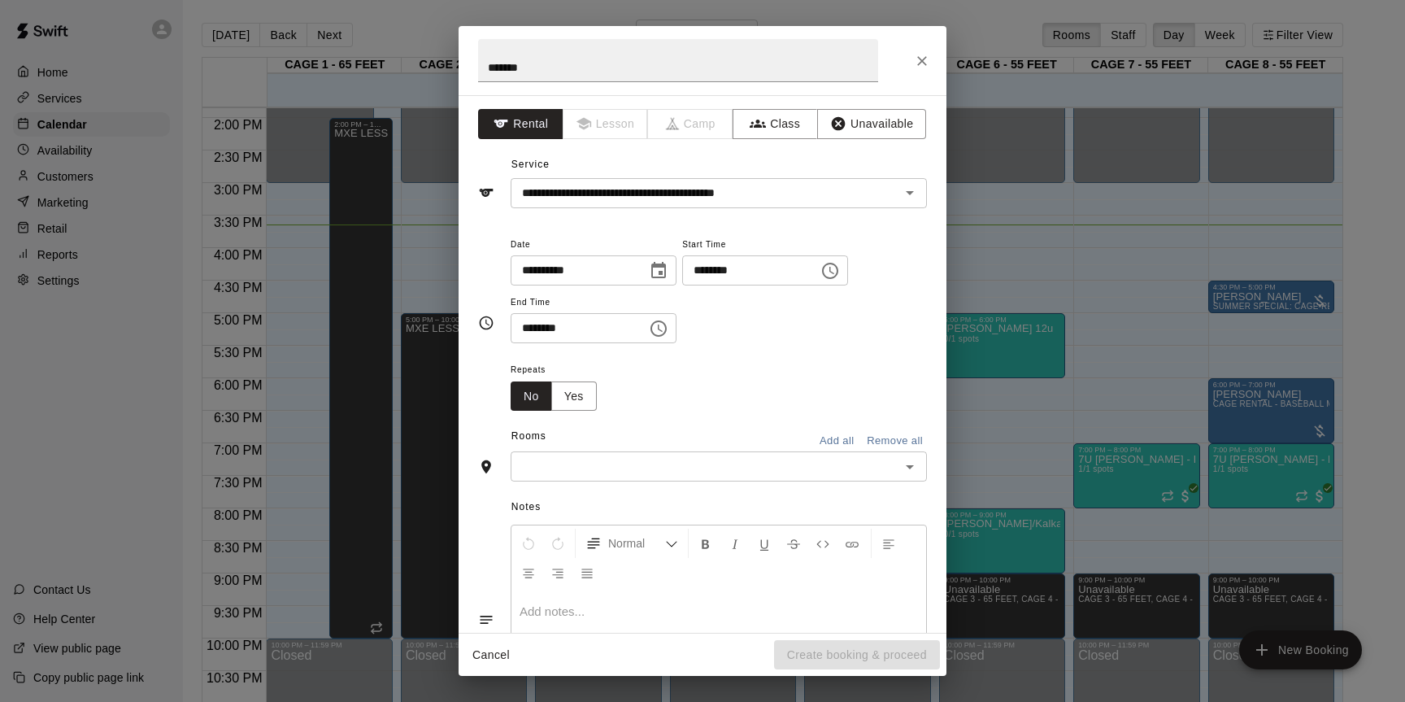
click at [641, 473] on input "text" at bounding box center [705, 466] width 380 height 20
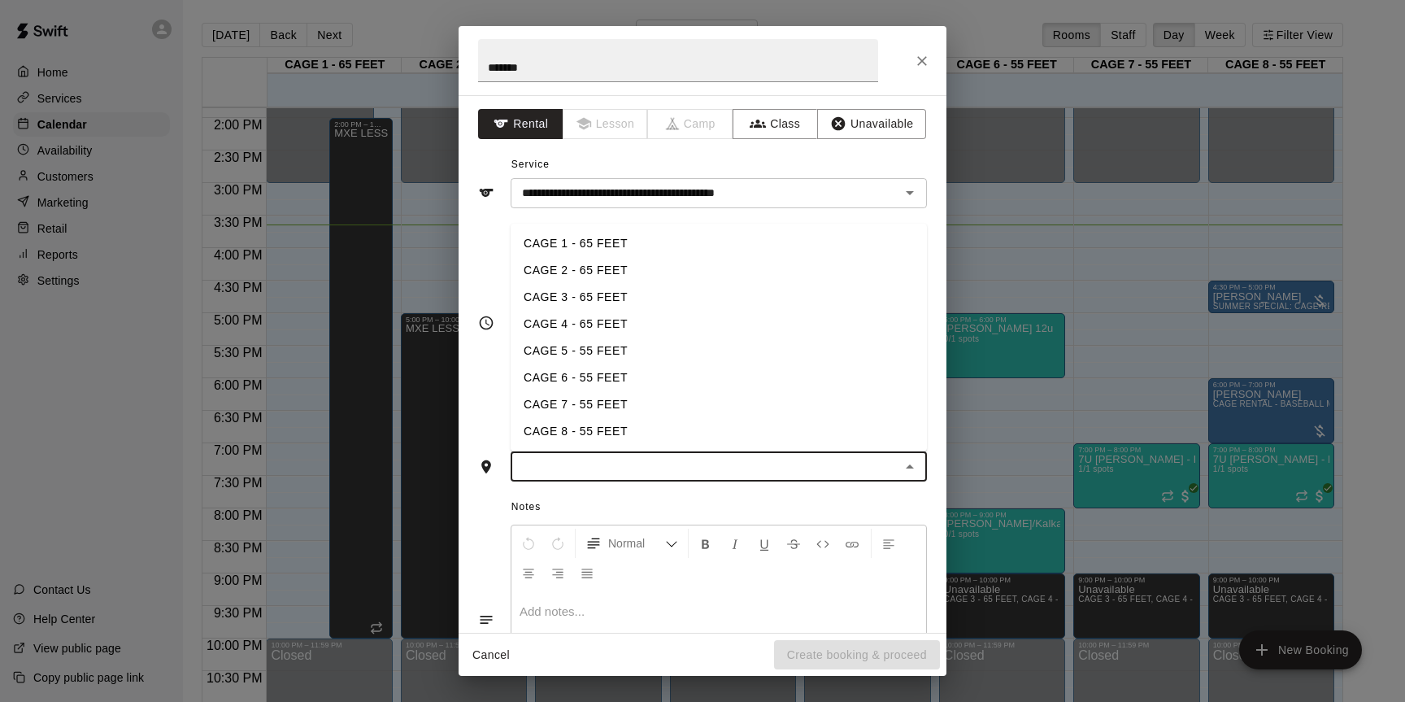
click at [595, 323] on li "CAGE 4 - 65 FEET" at bounding box center [719, 324] width 416 height 27
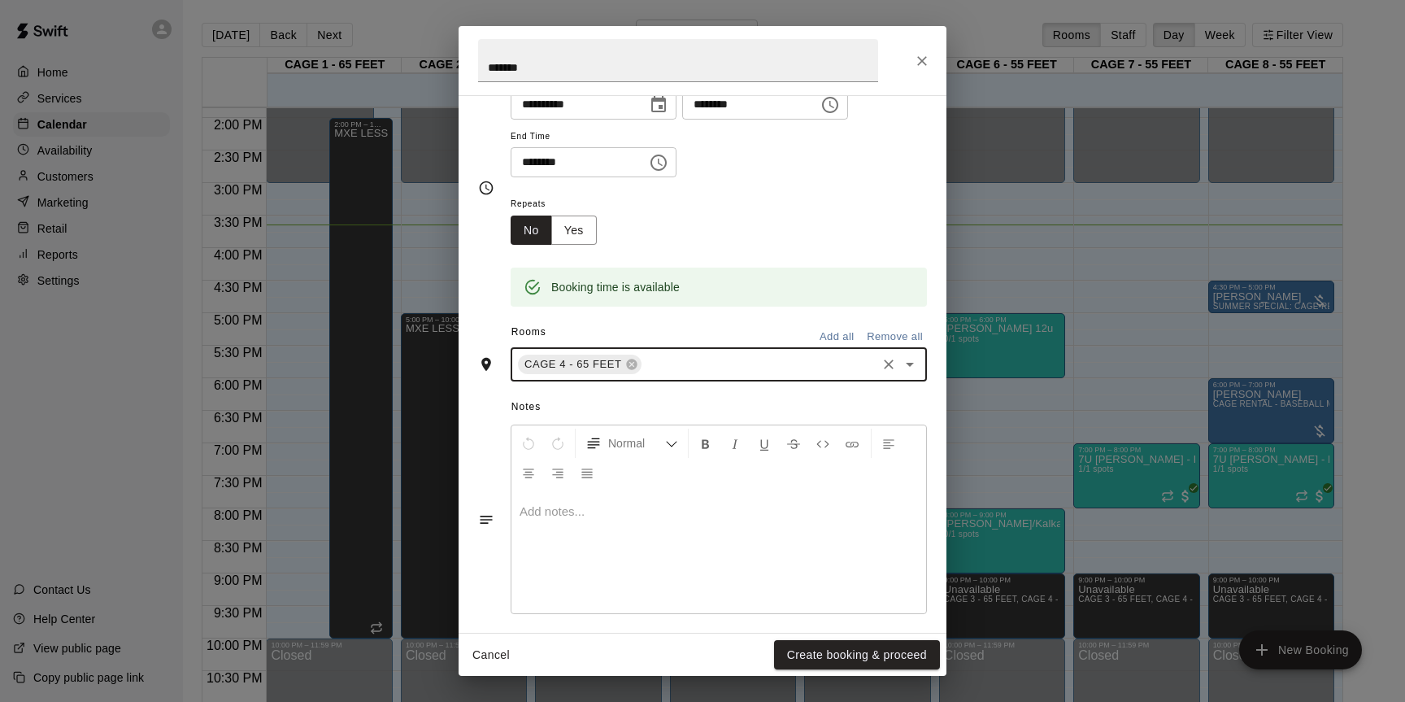
scroll to position [177, 0]
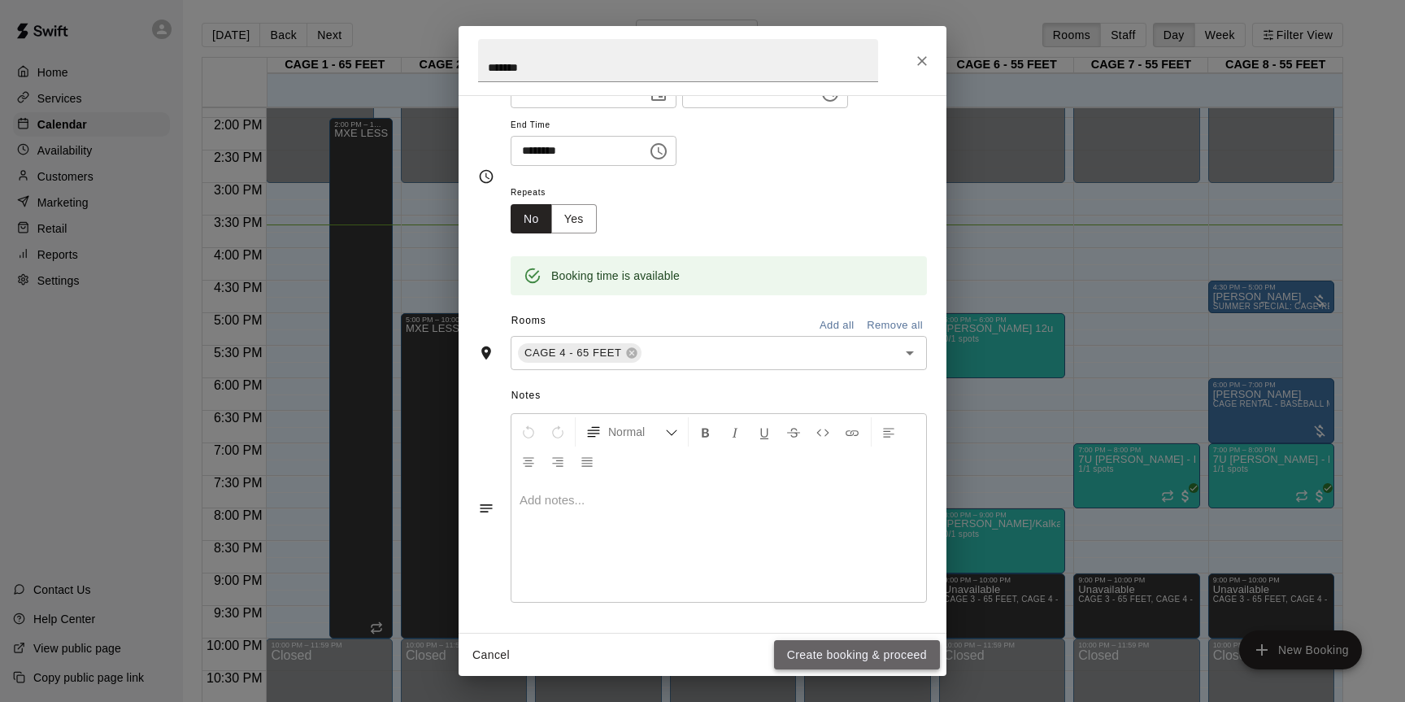
click at [847, 652] on button "Create booking & proceed" at bounding box center [857, 655] width 166 height 30
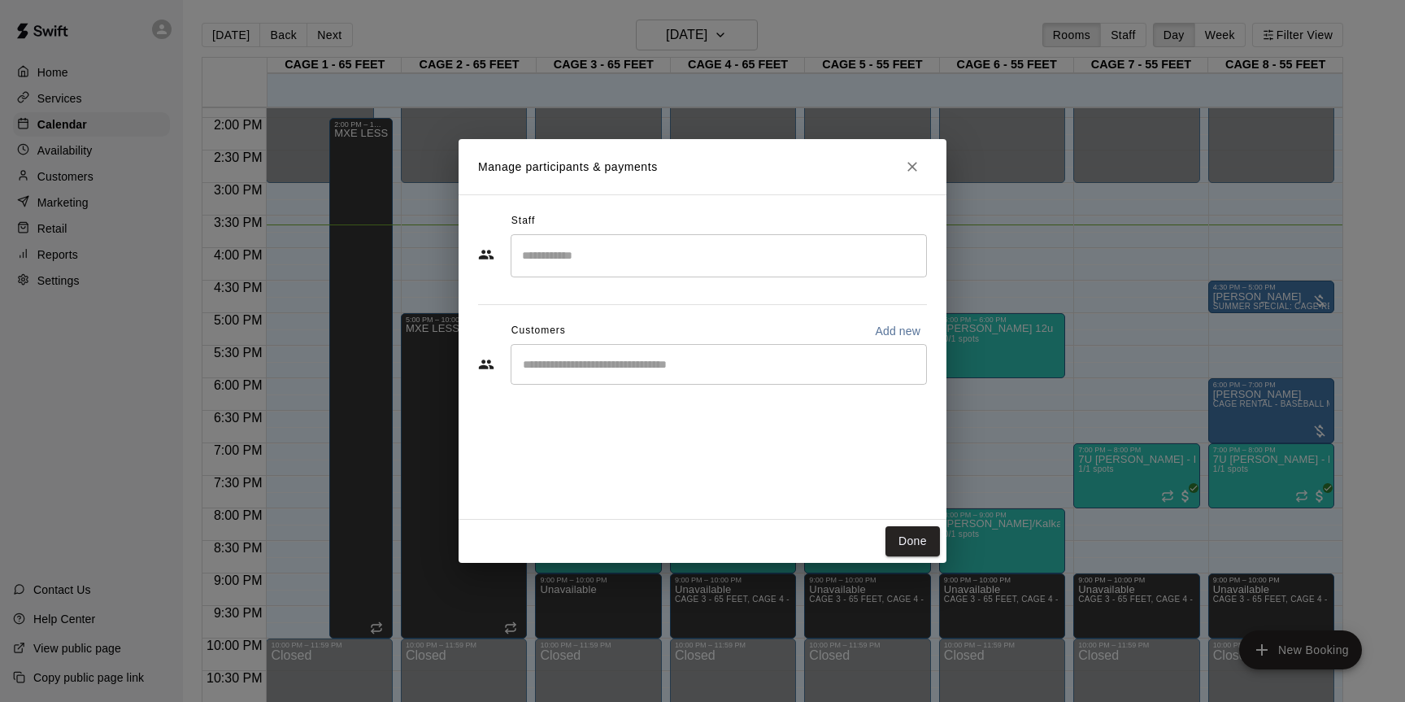
click at [812, 367] on input "Start typing to search customers..." at bounding box center [719, 364] width 402 height 16
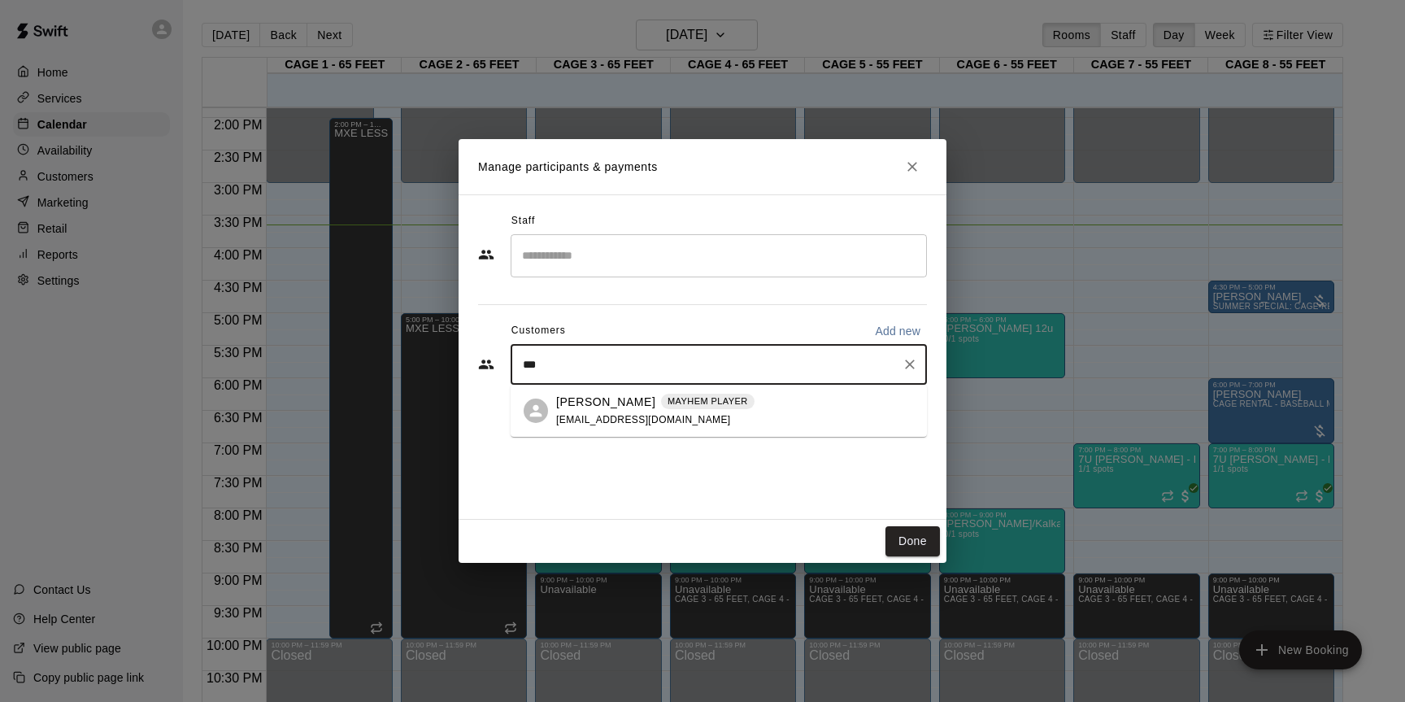
type input "****"
click at [628, 393] on p "[PERSON_NAME]" at bounding box center [605, 401] width 99 height 17
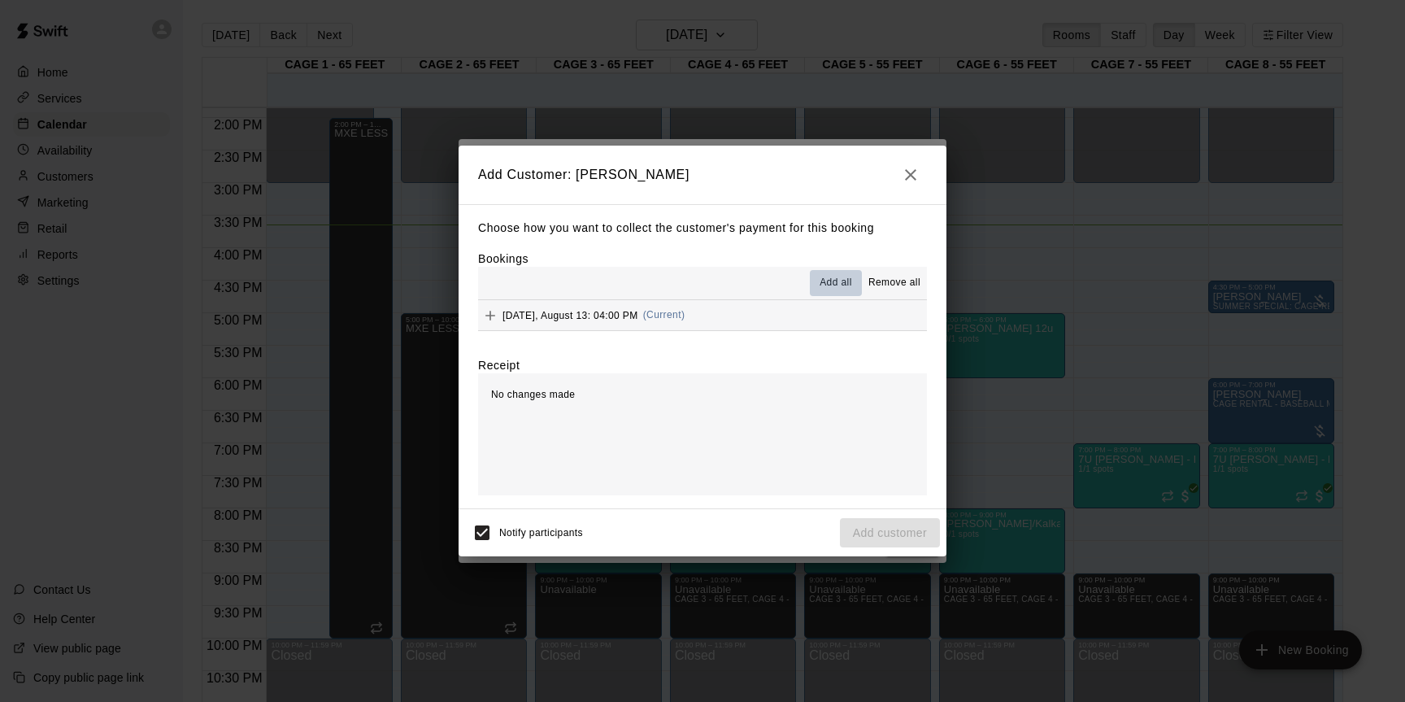
click at [832, 280] on span "Add all" at bounding box center [835, 283] width 33 height 16
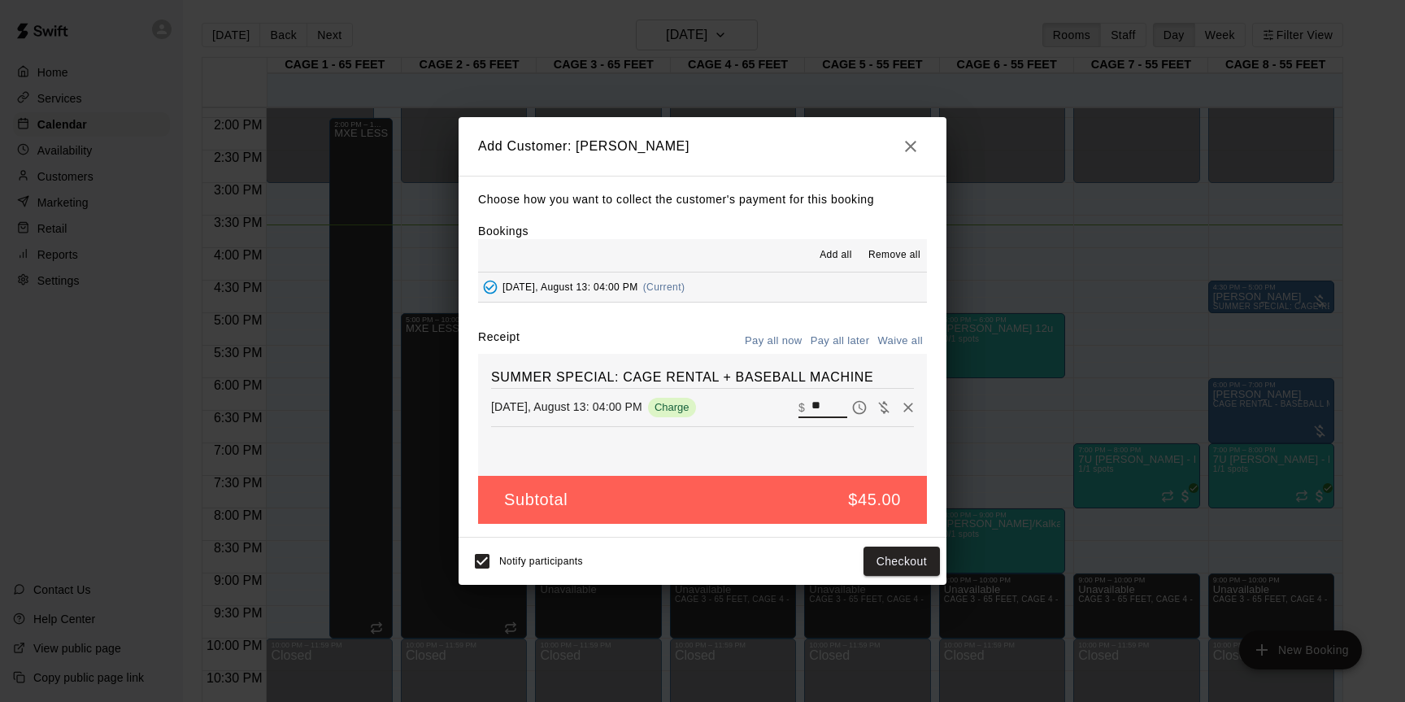
click at [828, 400] on input "**" at bounding box center [829, 407] width 36 height 21
type input "**"
click at [905, 563] on button "Checkout" at bounding box center [901, 561] width 76 height 30
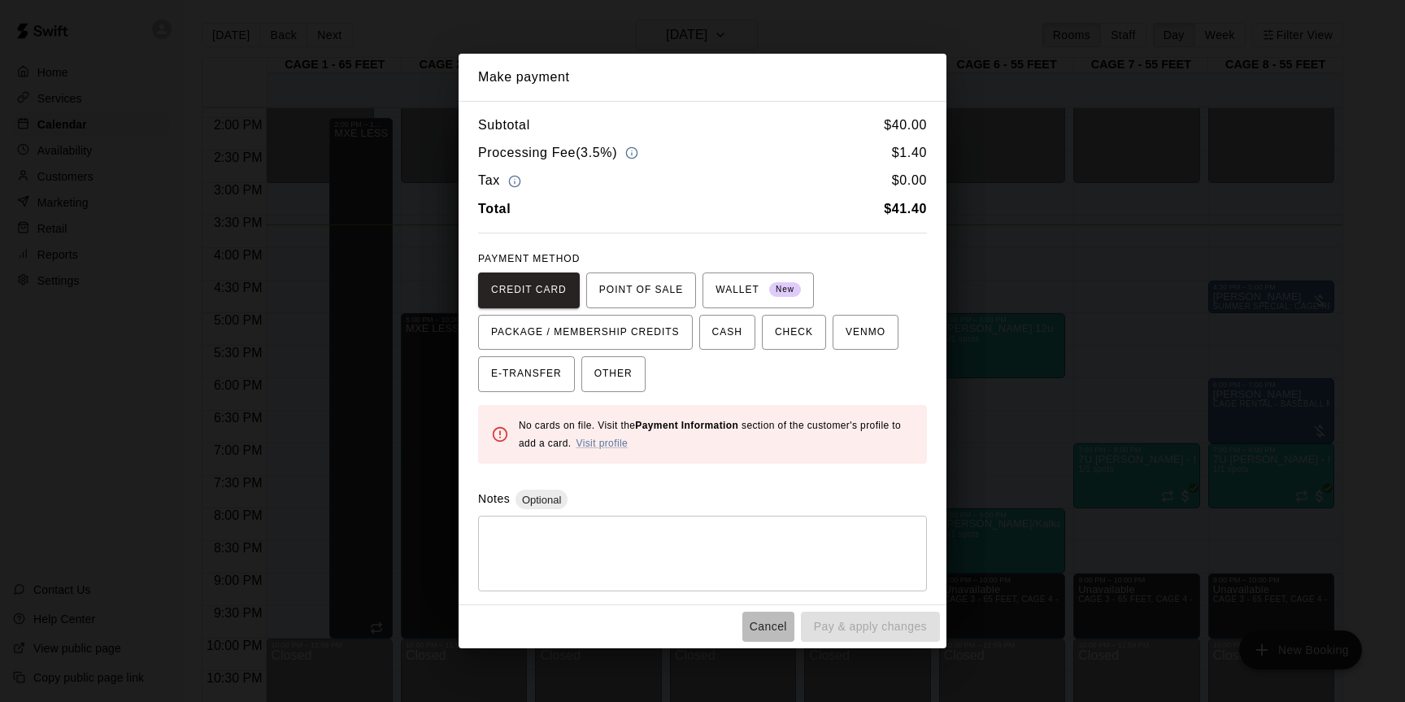
click at [758, 622] on button "Cancel" at bounding box center [768, 626] width 52 height 30
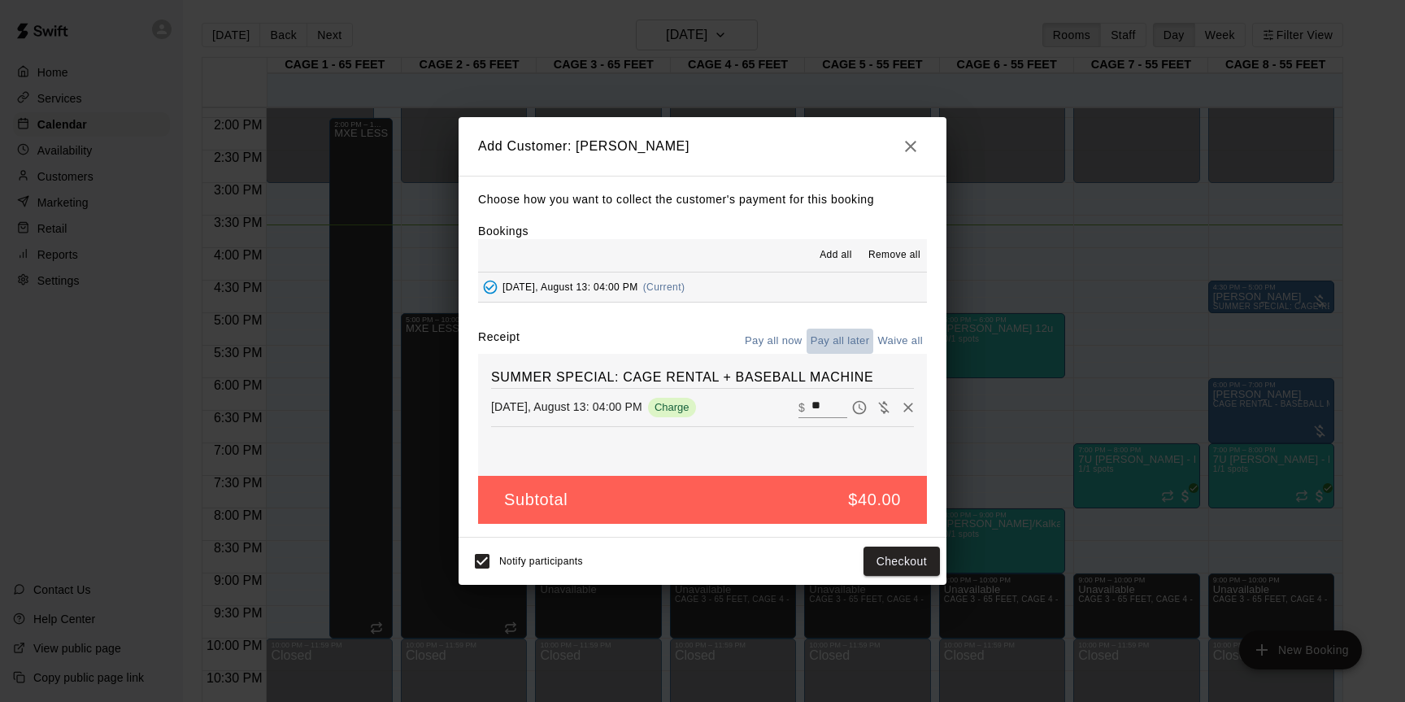
click at [827, 340] on button "Pay all later" at bounding box center [839, 340] width 67 height 25
click at [877, 558] on button "Add customer" at bounding box center [890, 561] width 100 height 30
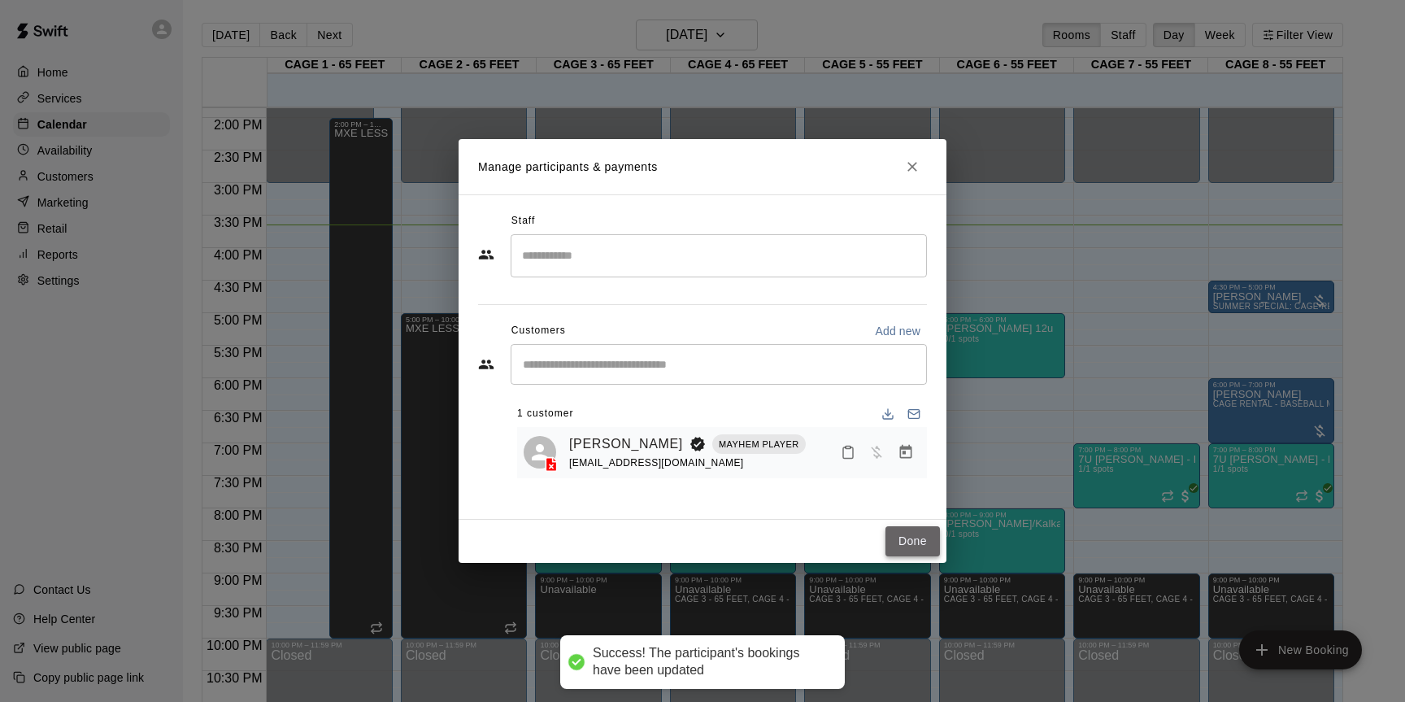
click at [896, 538] on button "Done" at bounding box center [912, 541] width 54 height 30
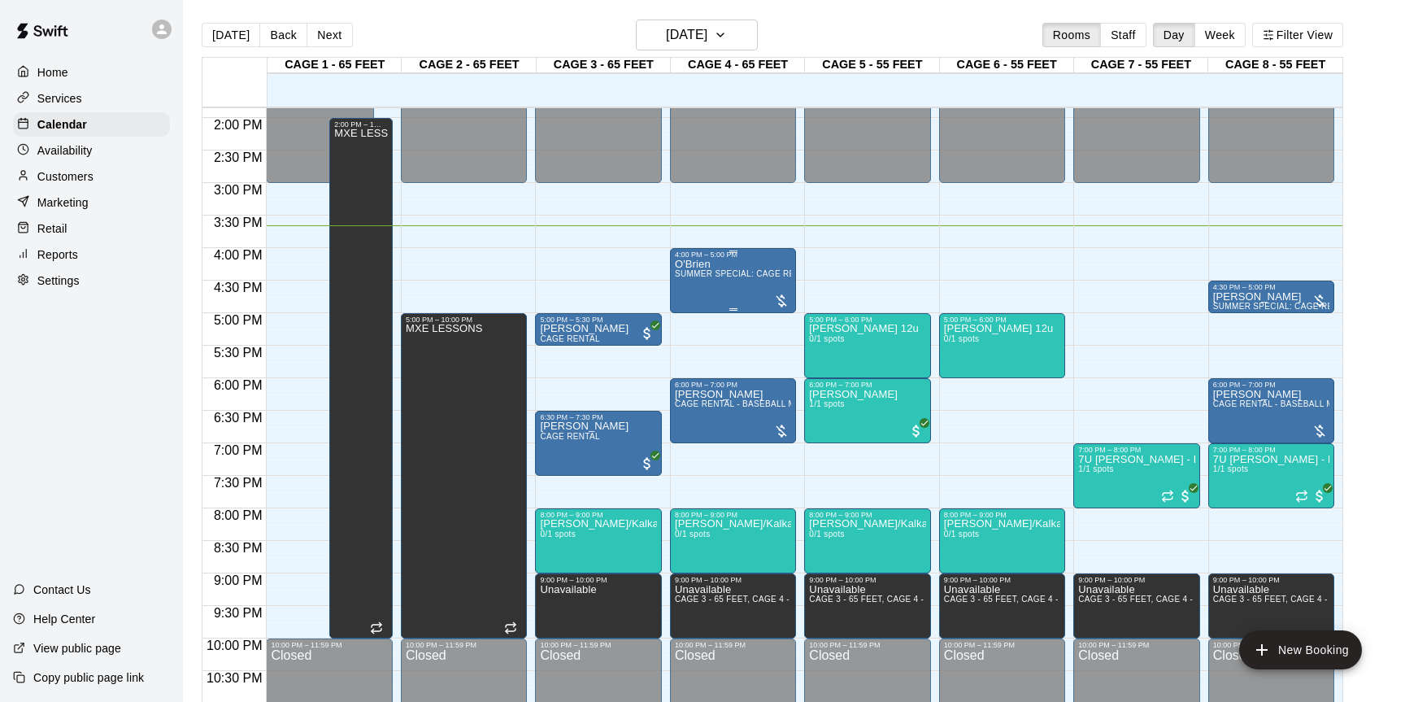
click at [770, 293] on div "O'Brien SUMMER SPECIAL: CAGE RENTAL + BASEBALL MACHINE" at bounding box center [733, 610] width 116 height 702
click at [694, 311] on img "edit" at bounding box center [691, 314] width 19 height 19
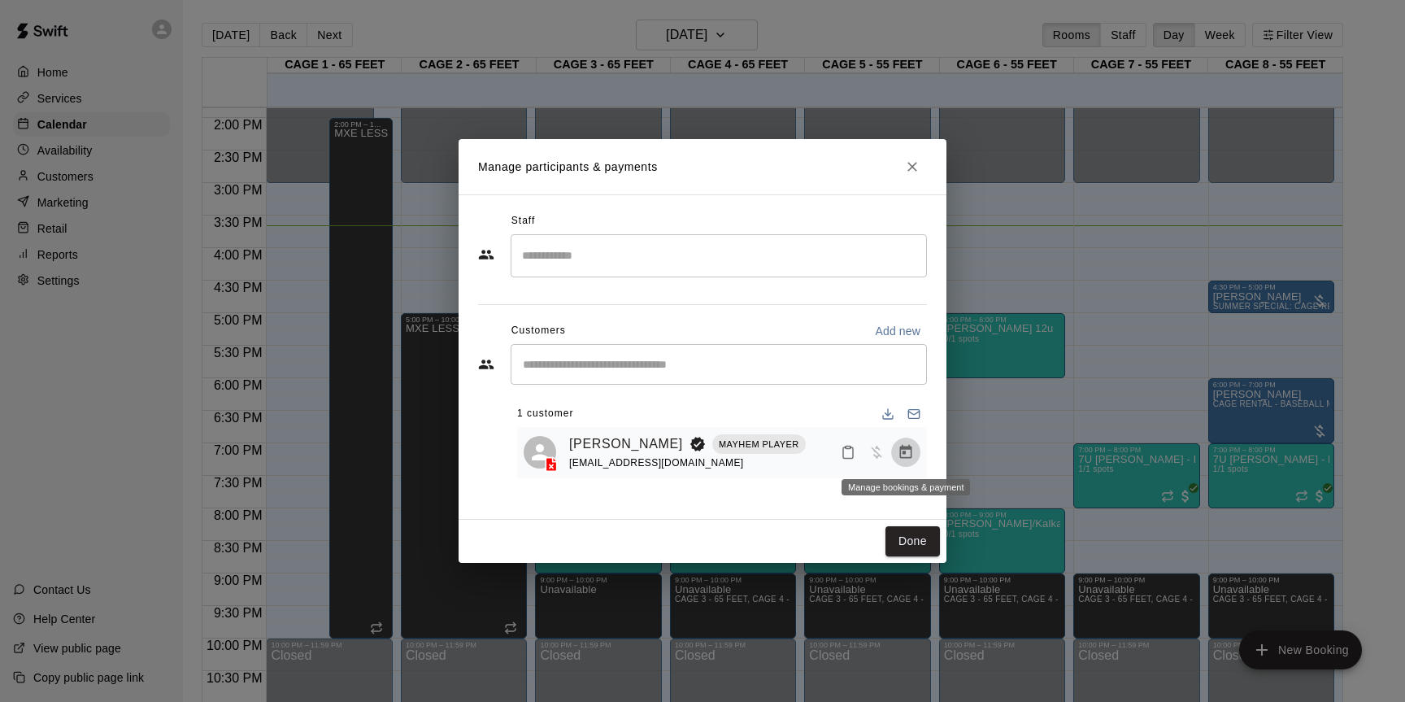
click at [902, 448] on icon "Manage bookings & payment" at bounding box center [906, 452] width 12 height 14
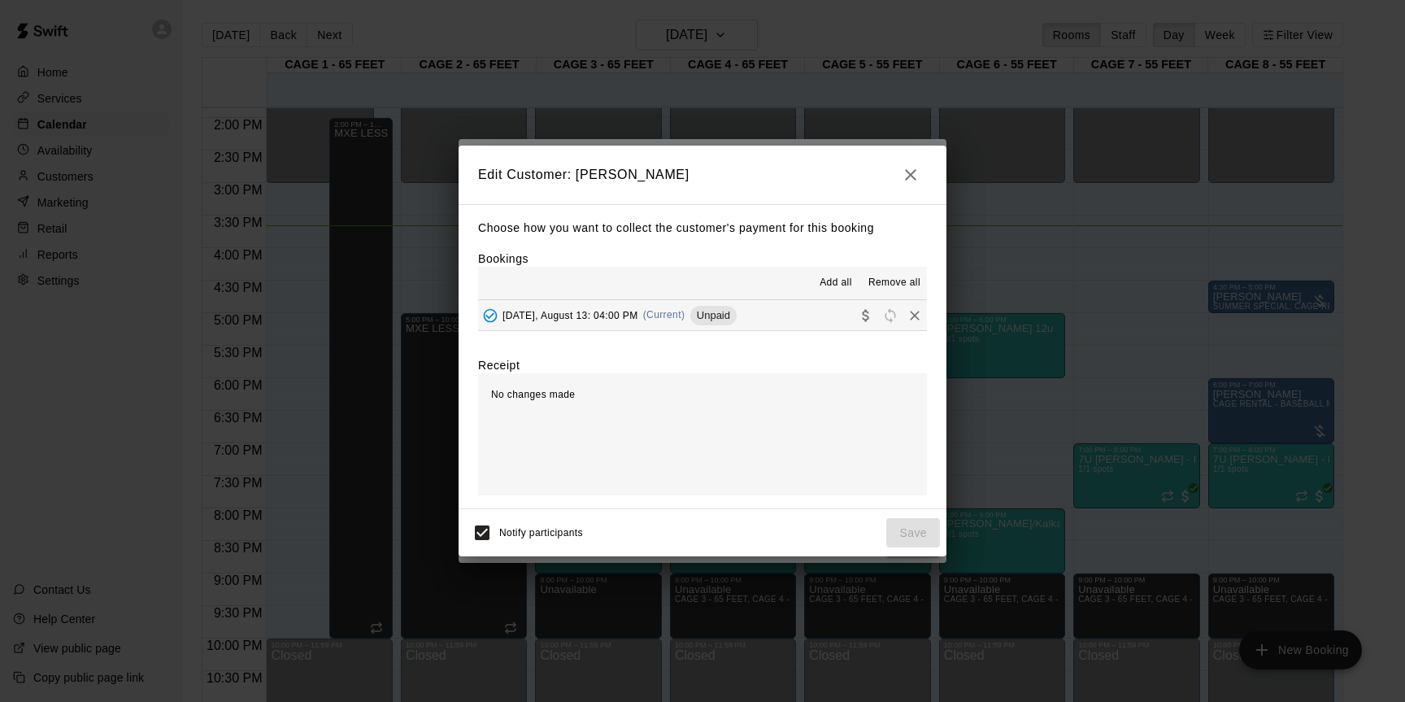
click at [736, 315] on span "Unpaid" at bounding box center [713, 315] width 46 height 12
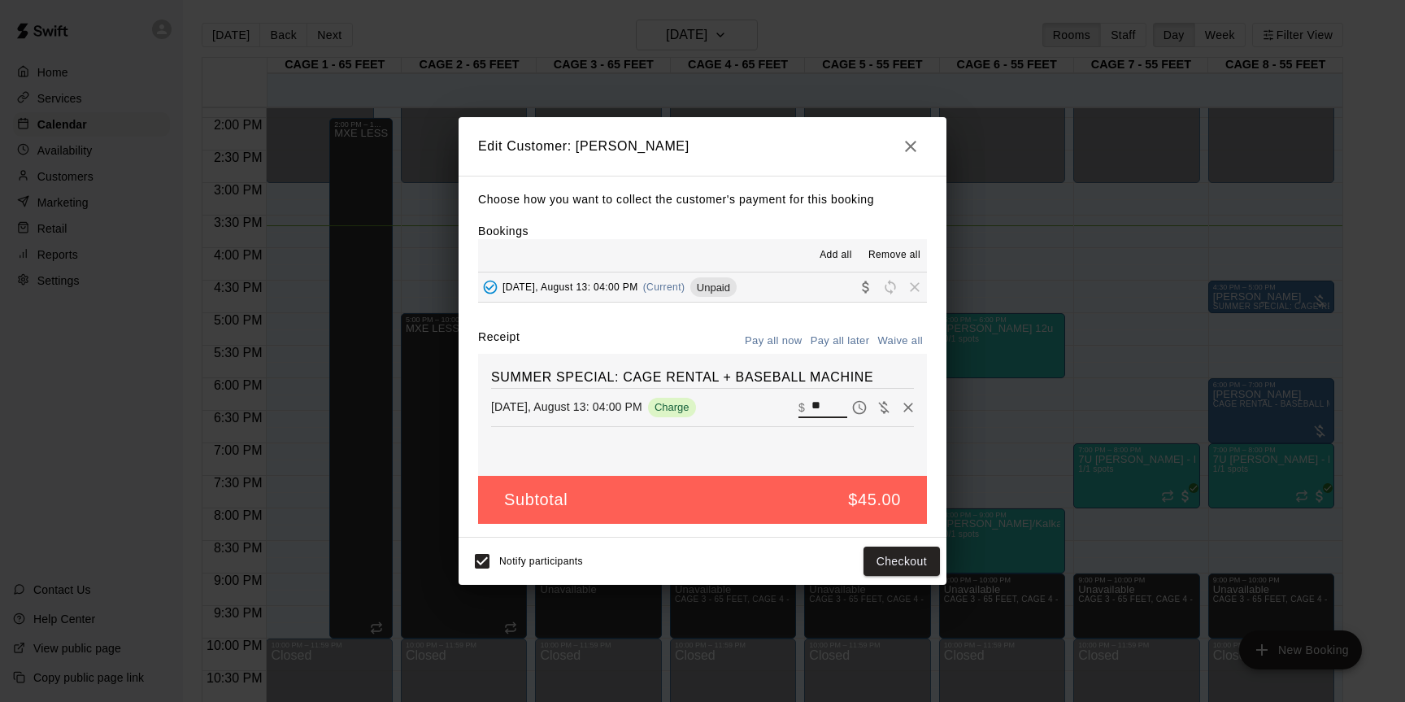
click at [832, 411] on input "**" at bounding box center [829, 407] width 36 height 21
type input "*"
type input "**"
click at [838, 340] on button "Pay all later" at bounding box center [839, 340] width 67 height 25
click at [902, 550] on button "Save" at bounding box center [913, 561] width 54 height 30
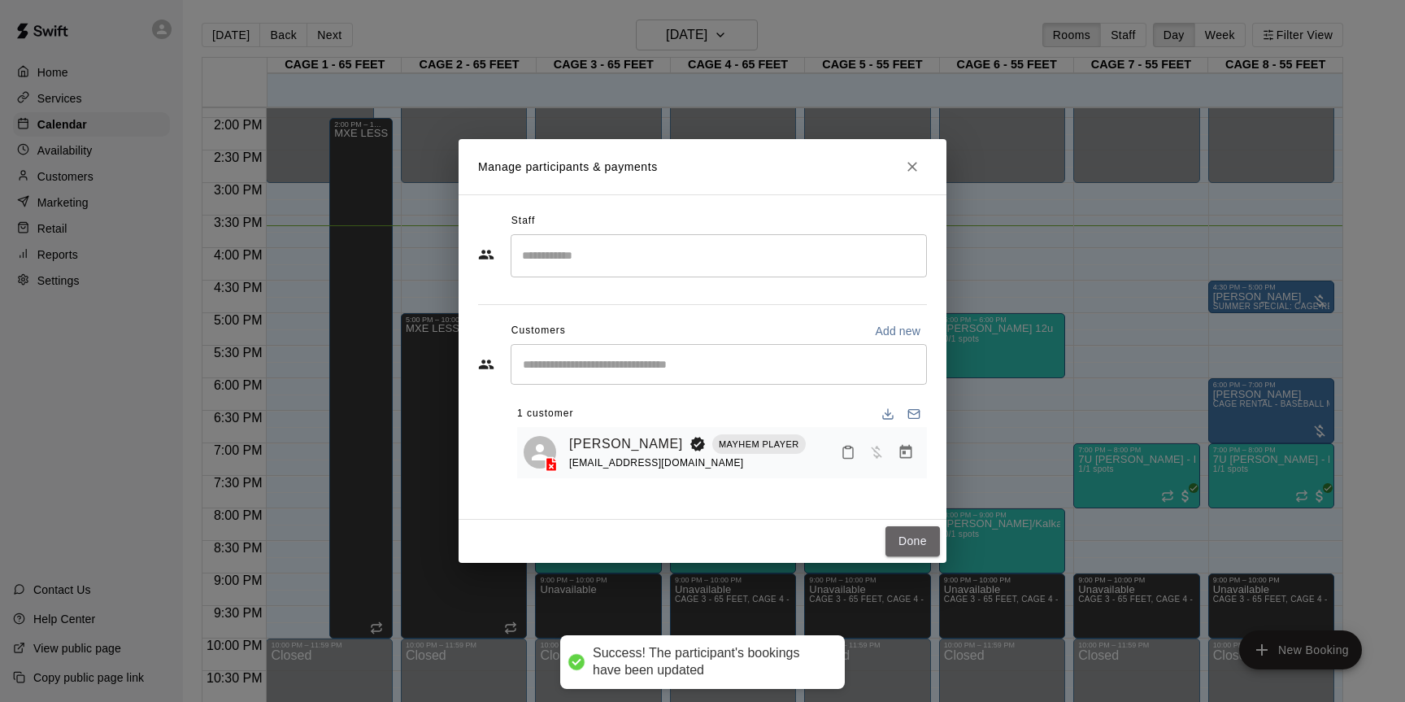
click at [902, 550] on button "Done" at bounding box center [912, 541] width 54 height 30
